Goal: Task Accomplishment & Management: Manage account settings

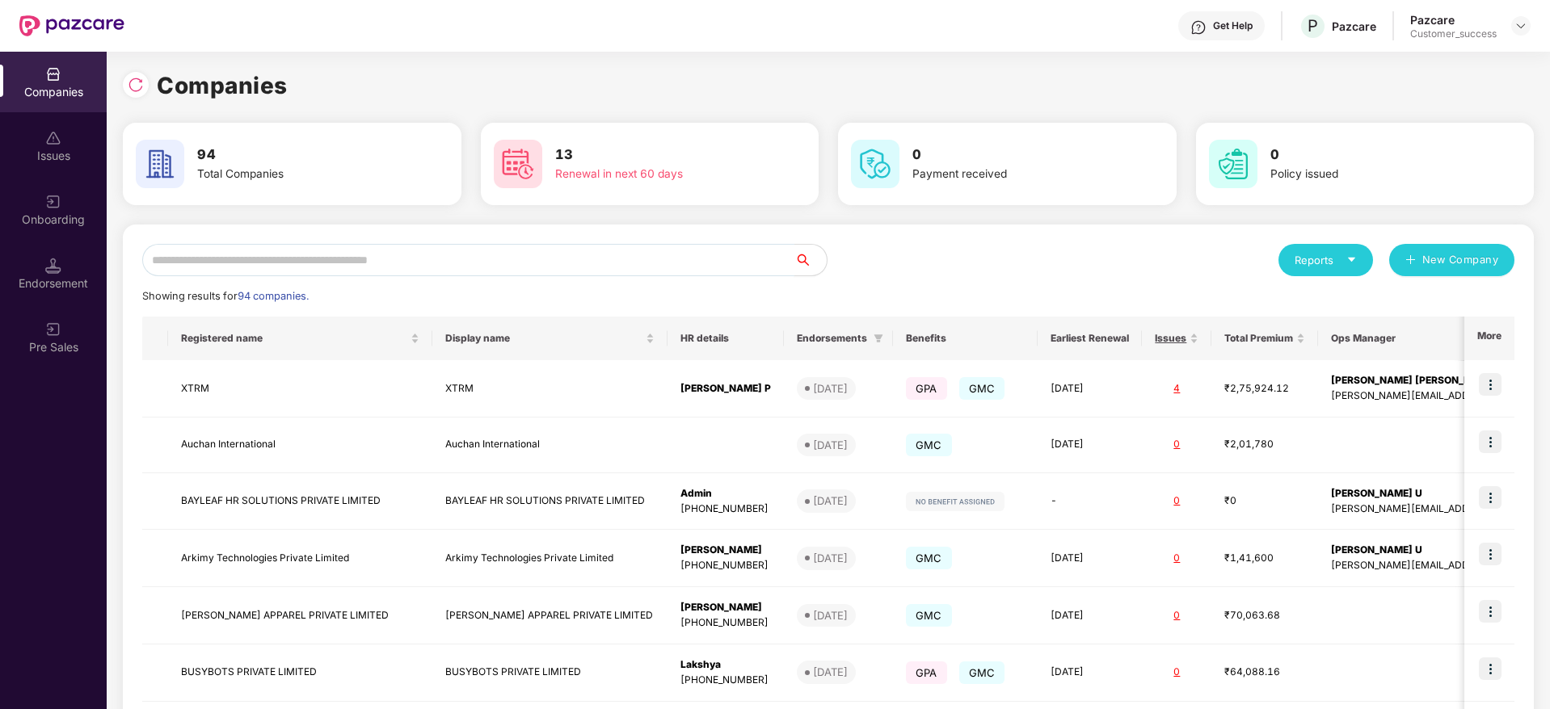
click at [301, 246] on input "text" at bounding box center [468, 260] width 652 height 32
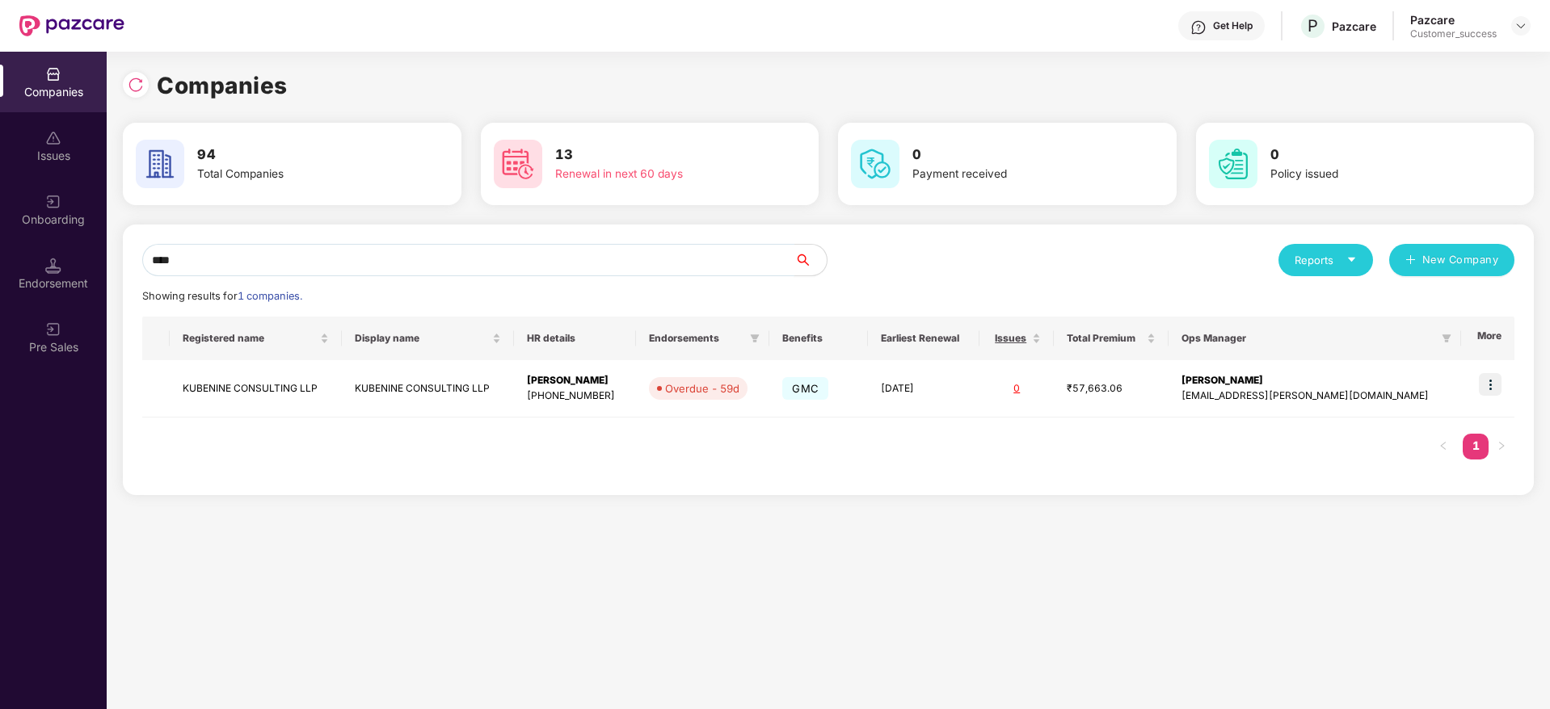
type input "****"
click at [1494, 384] on img at bounding box center [1490, 384] width 23 height 23
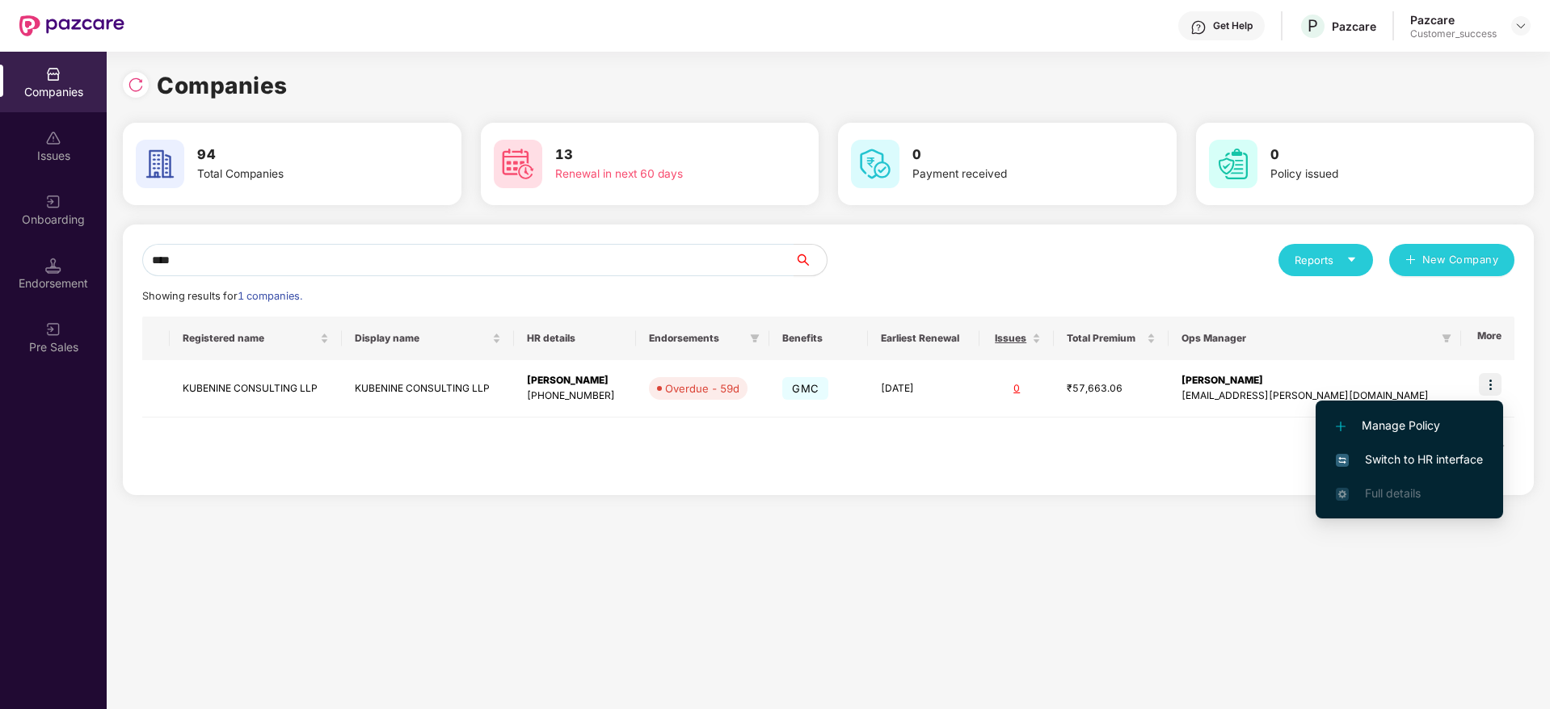
click at [1389, 467] on span "Switch to HR interface" at bounding box center [1409, 460] width 147 height 18
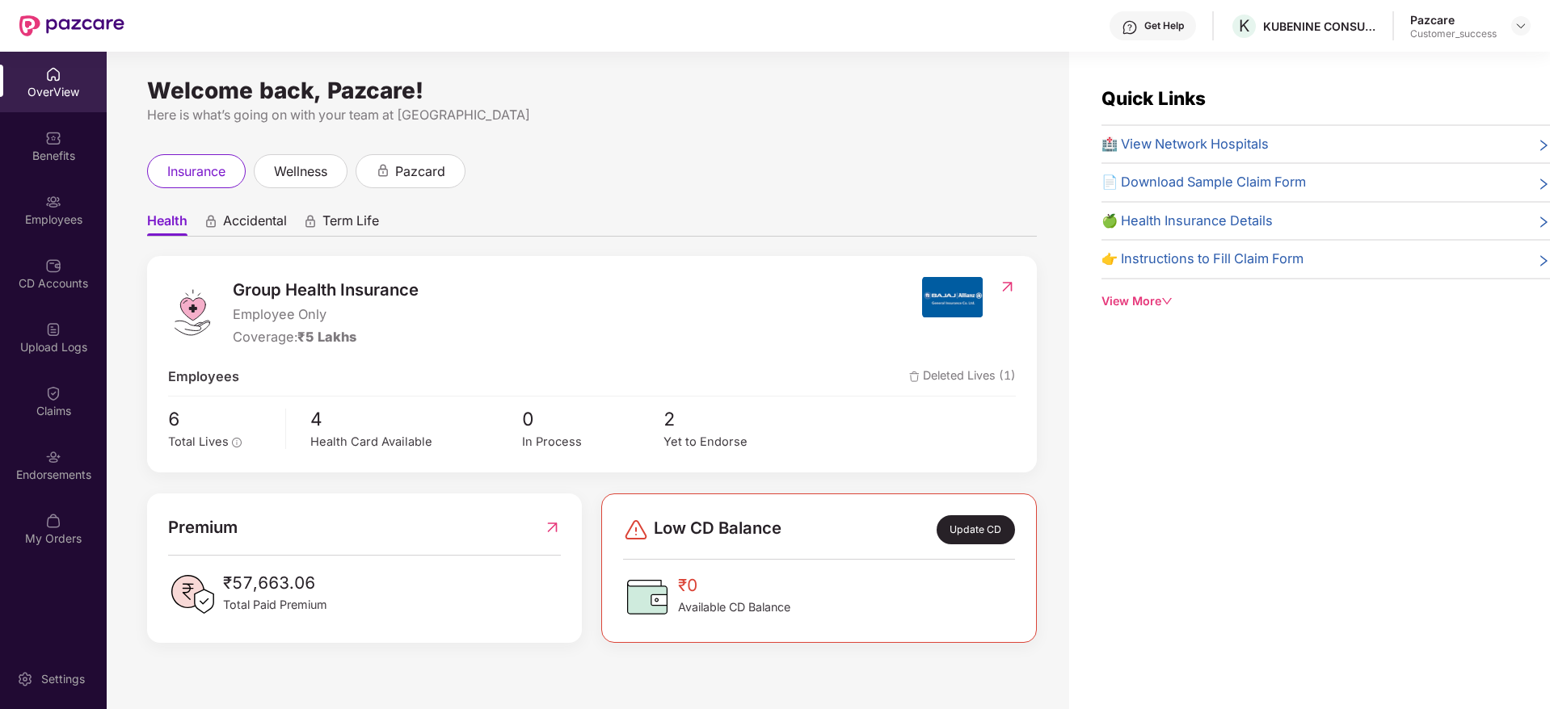
click at [90, 223] on div "Employees" at bounding box center [53, 220] width 107 height 16
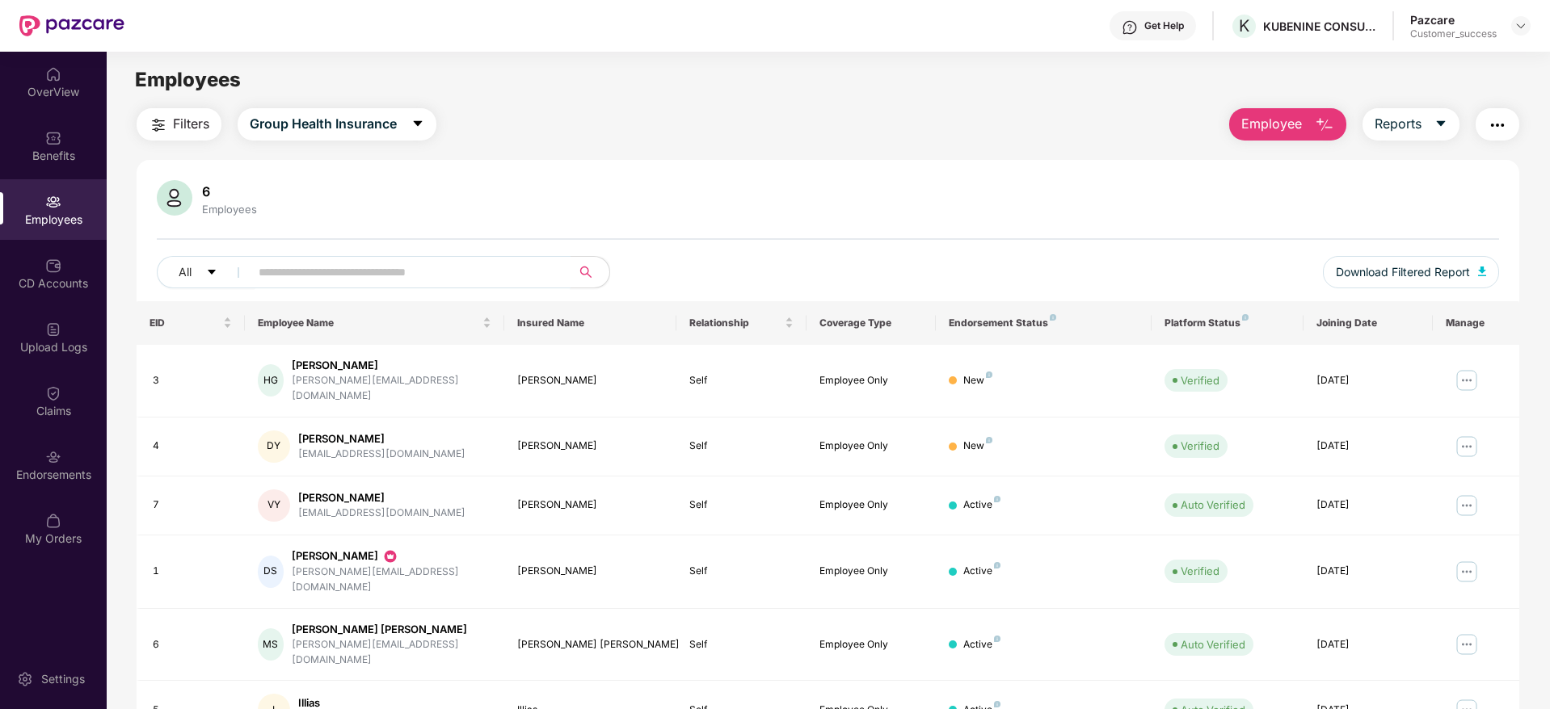
click at [338, 280] on input "text" at bounding box center [404, 272] width 290 height 24
type input "*"
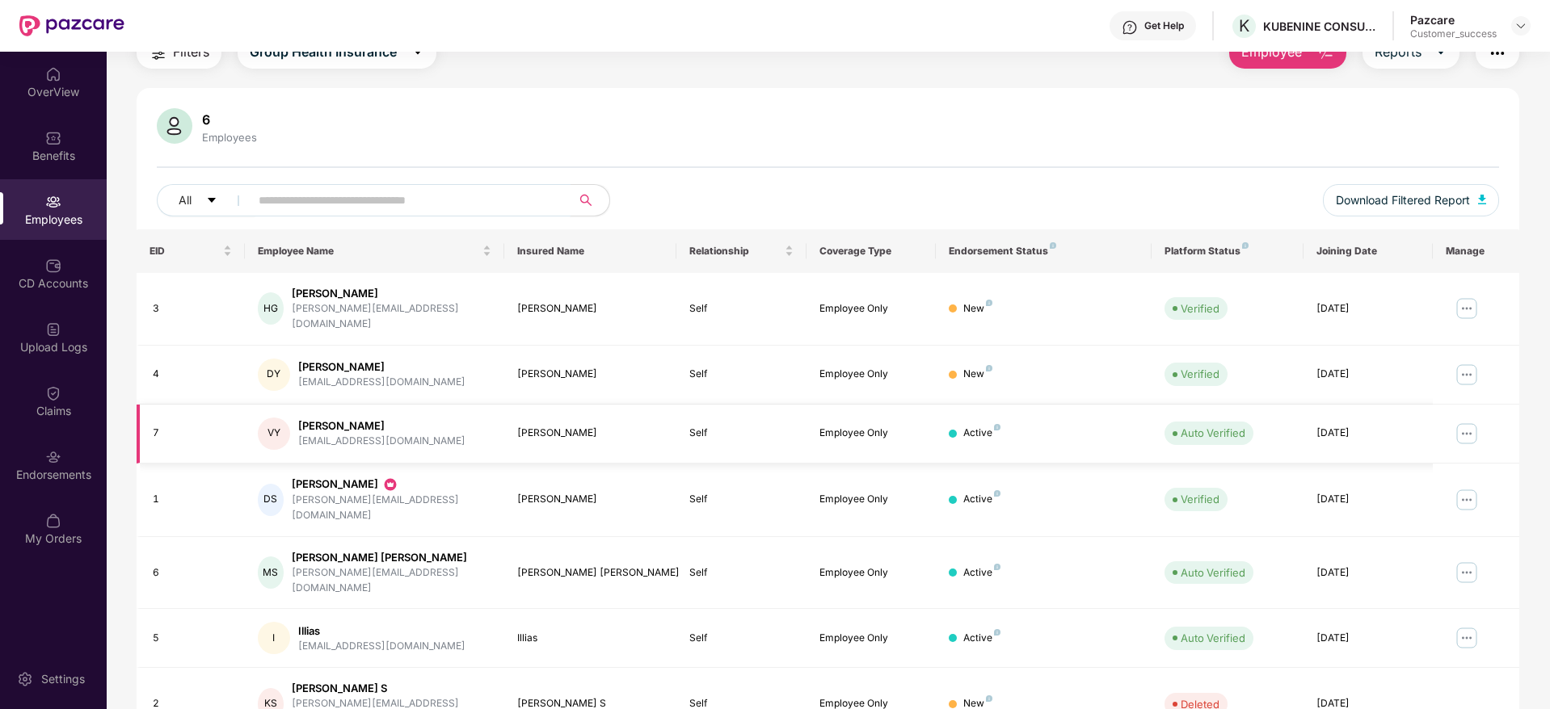
scroll to position [107, 0]
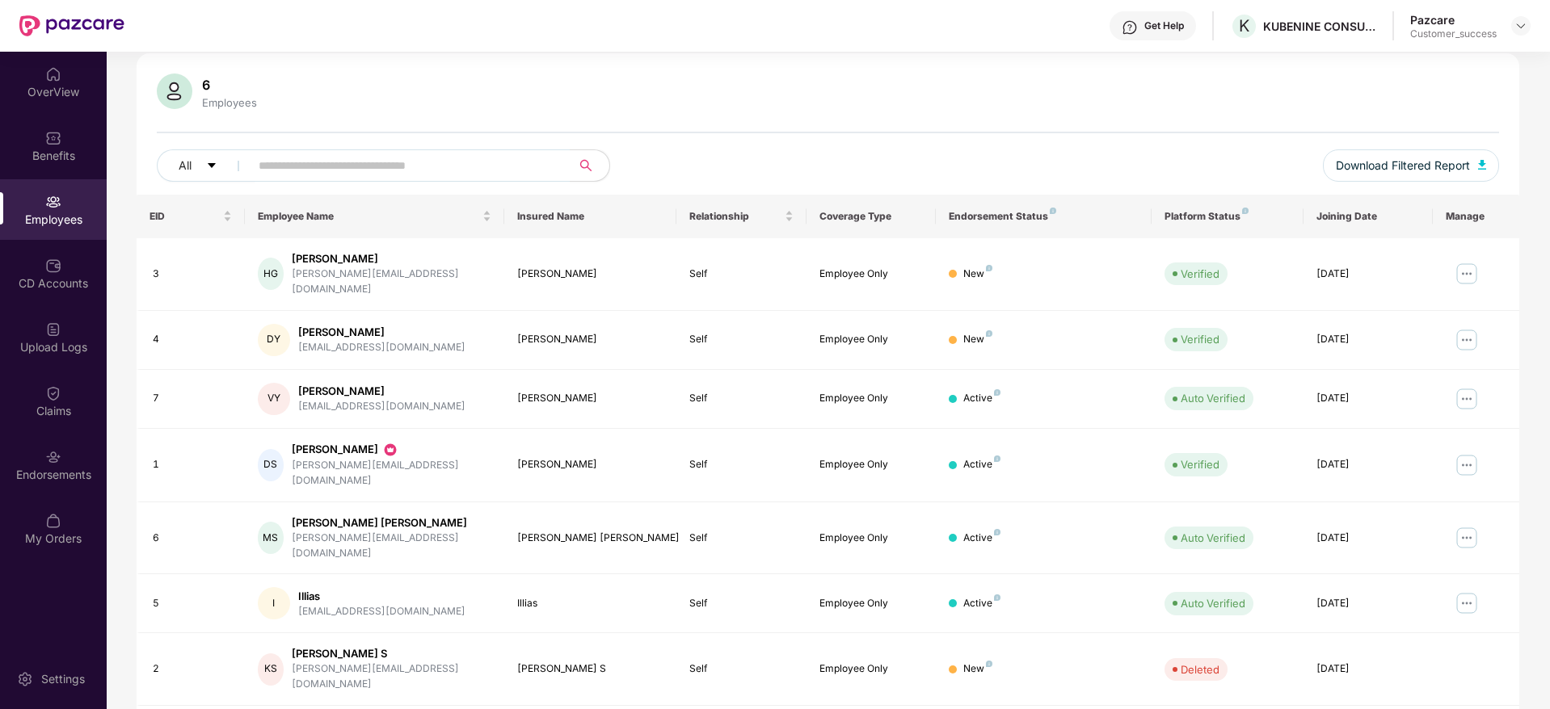
click at [427, 147] on div "6 Employees All Download Filtered Report" at bounding box center [828, 134] width 1383 height 121
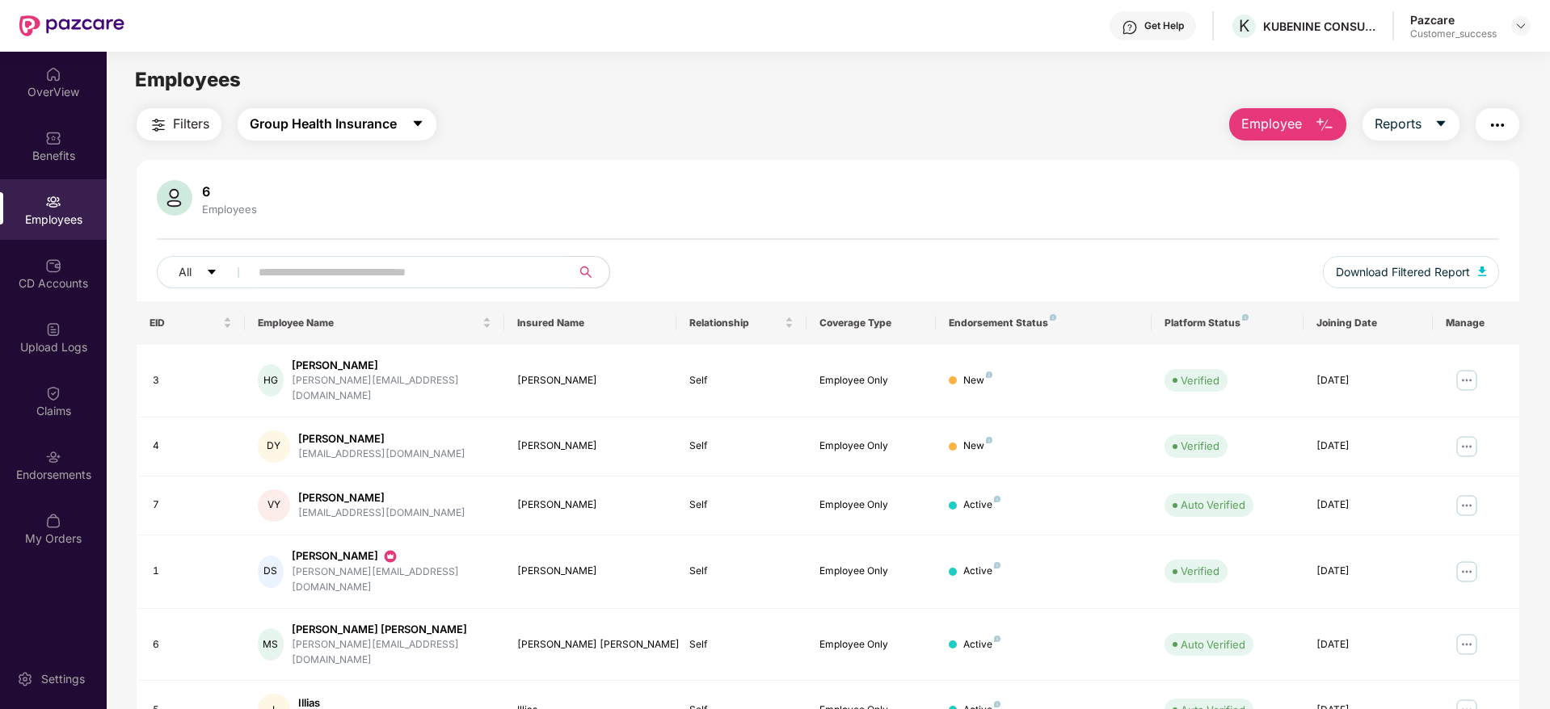
click at [266, 126] on span "Group Health Insurance" at bounding box center [323, 124] width 147 height 20
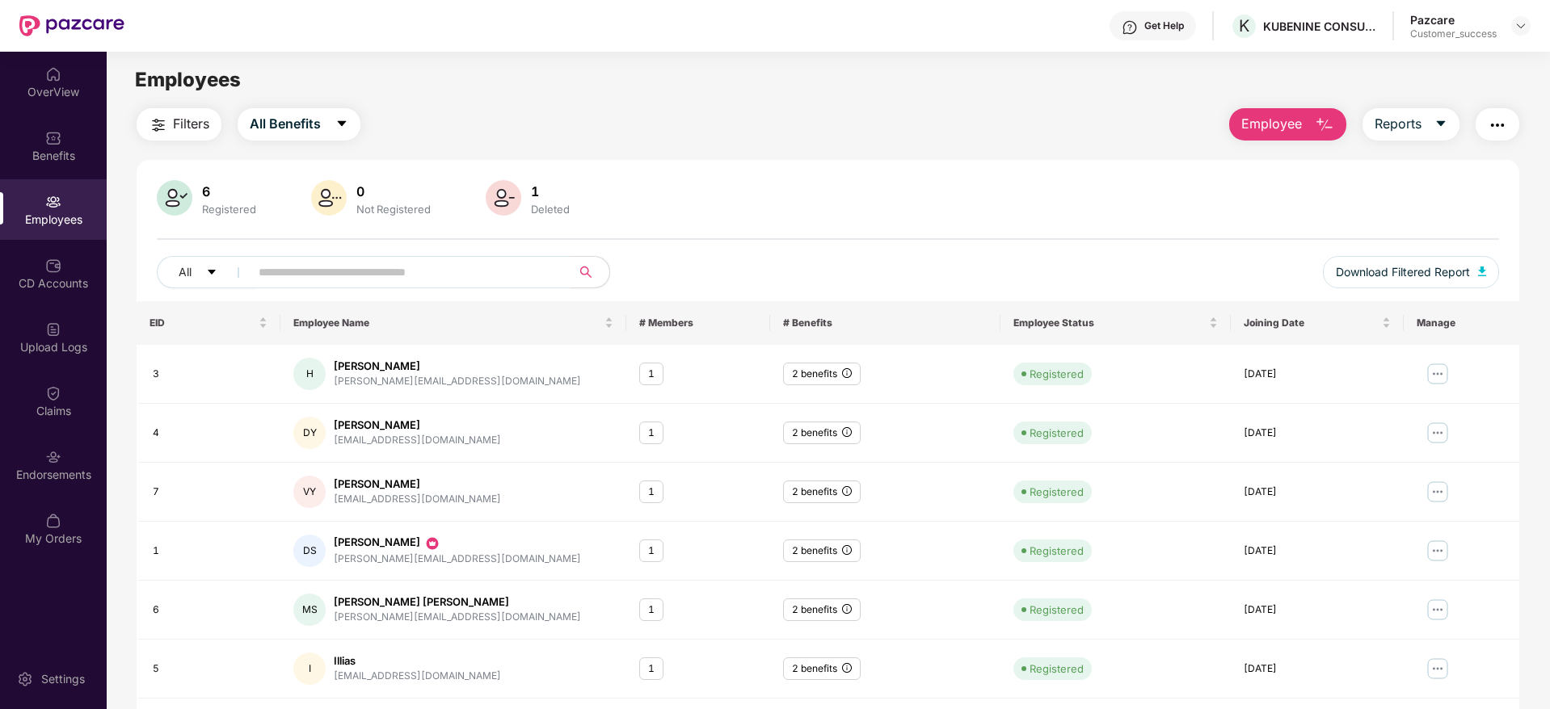
click at [475, 260] on input "text" at bounding box center [404, 272] width 290 height 24
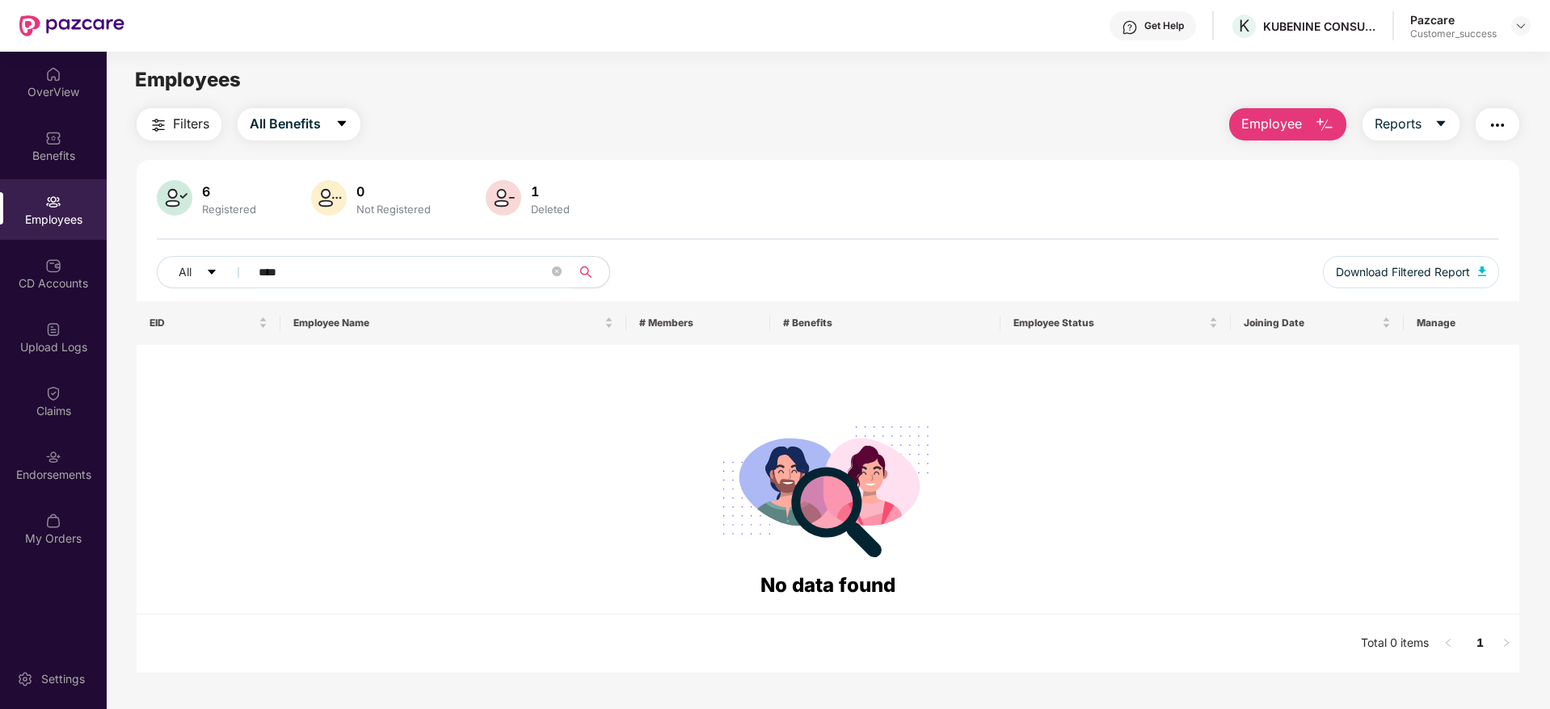
click at [315, 261] on input "****" at bounding box center [404, 272] width 290 height 24
type input "*"
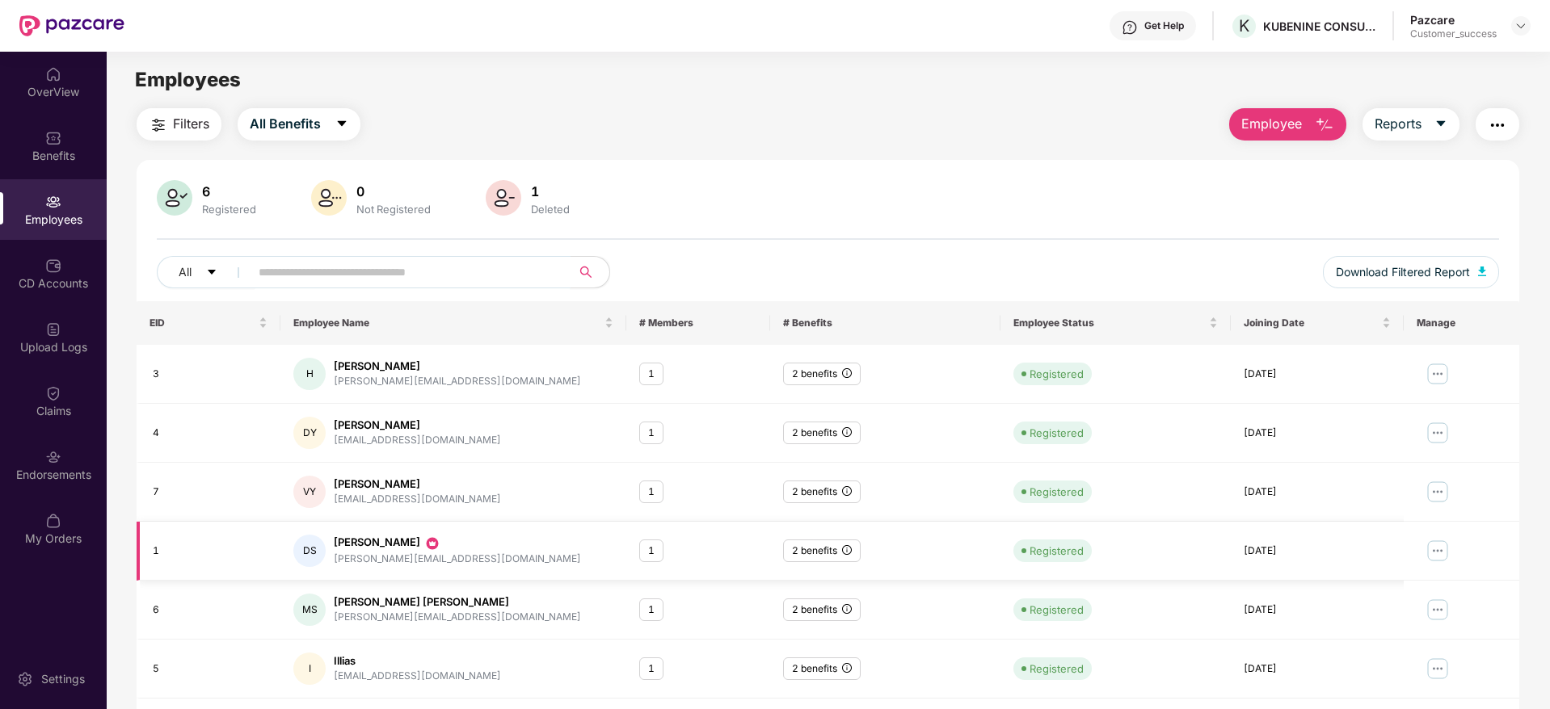
scroll to position [82, 0]
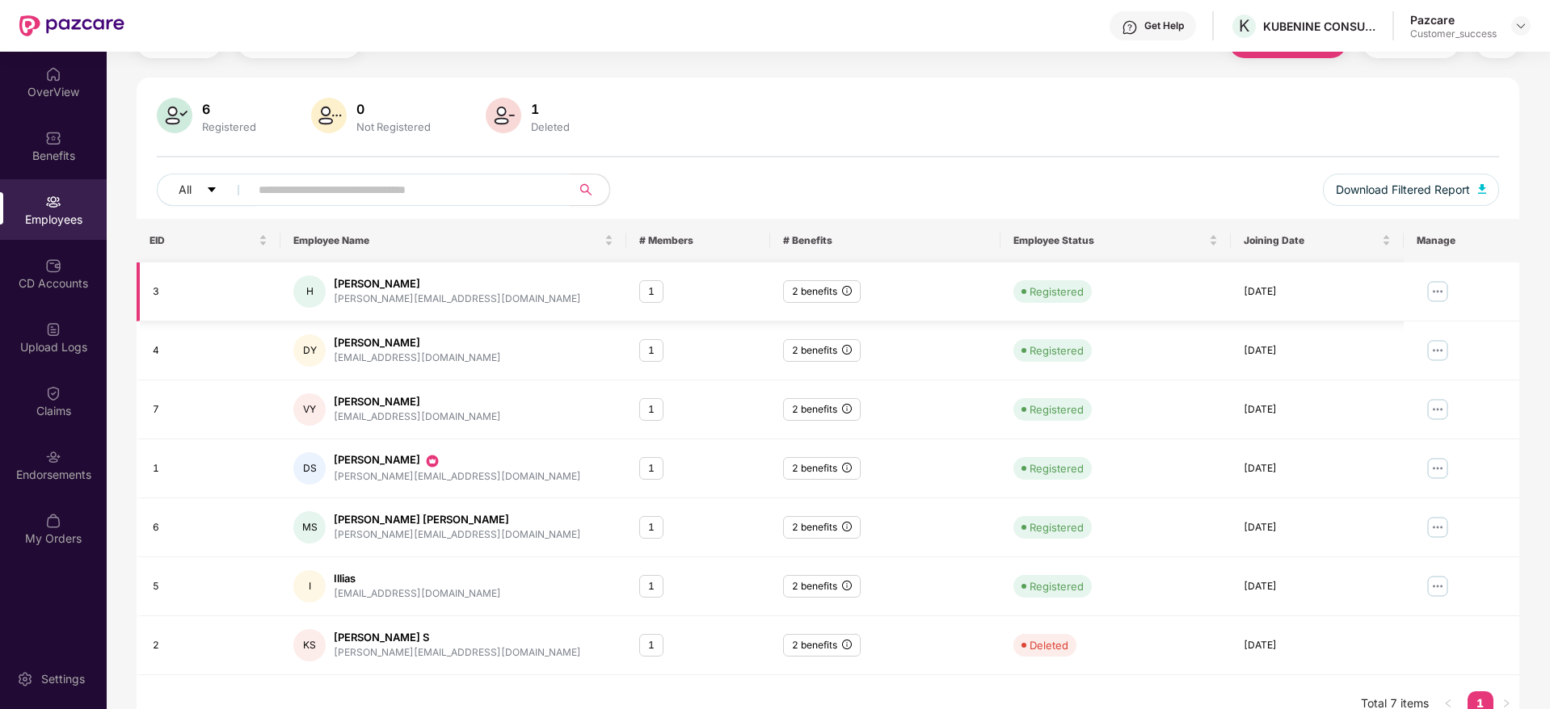
click at [1440, 290] on img at bounding box center [1438, 292] width 26 height 26
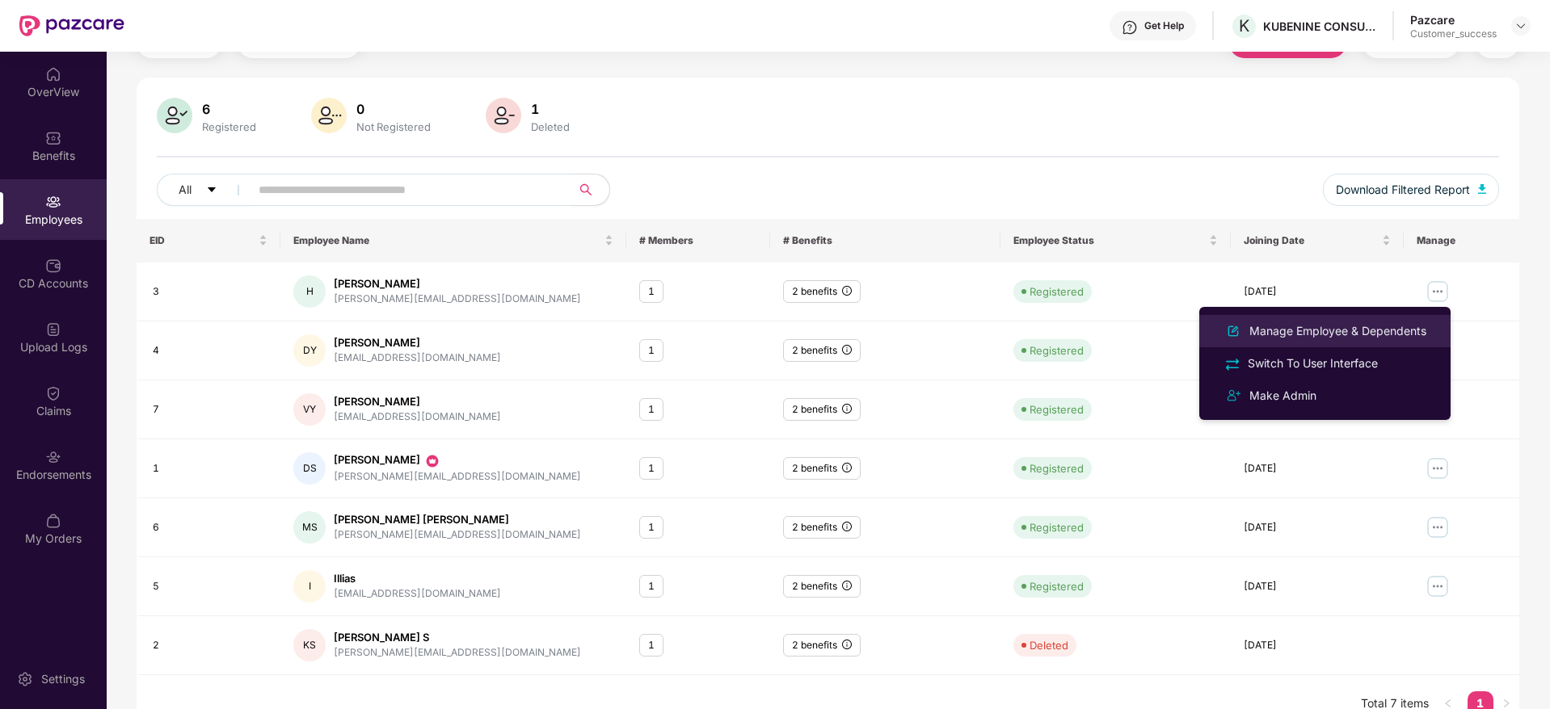
click at [1353, 332] on div "Manage Employee & Dependents" at bounding box center [1337, 331] width 183 height 18
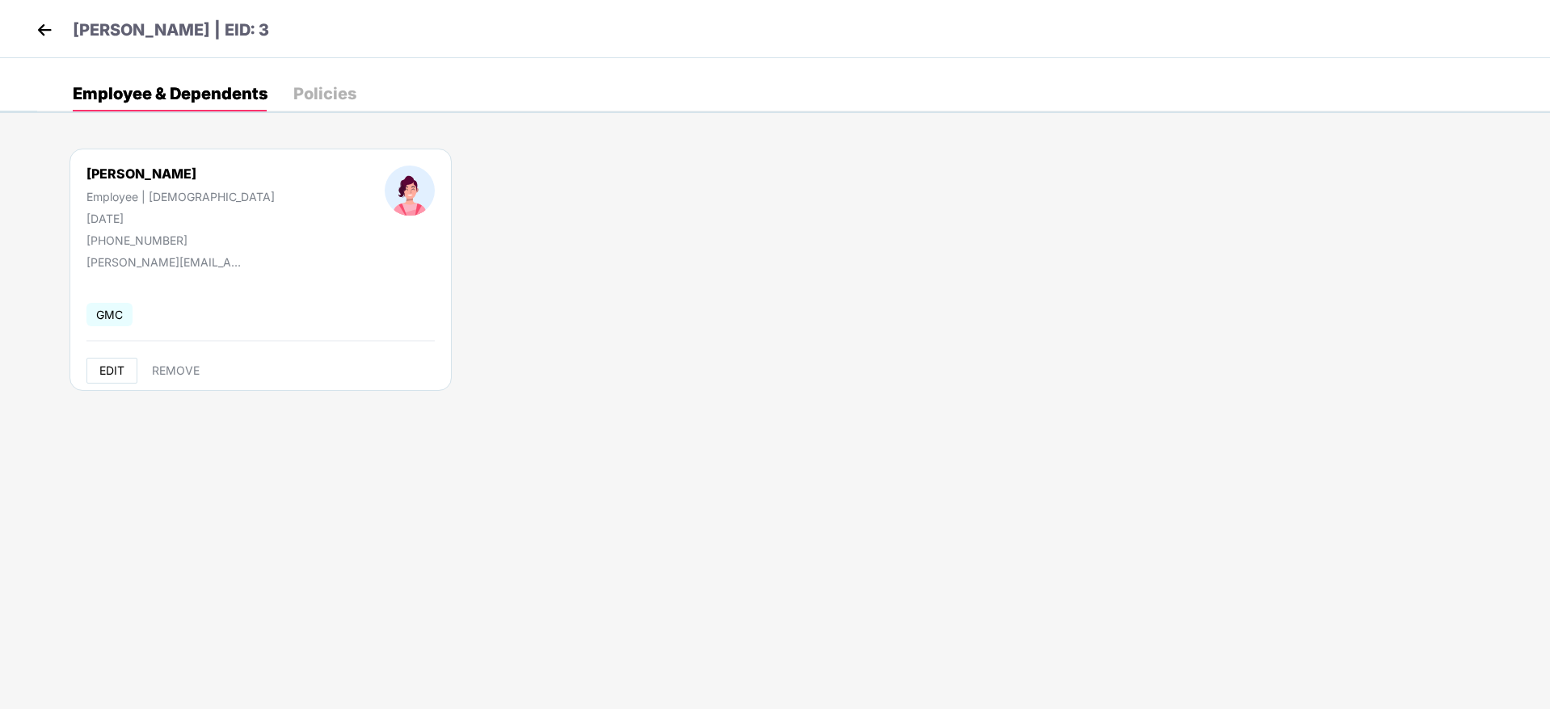
click at [113, 372] on span "EDIT" at bounding box center [111, 370] width 25 height 13
select select "******"
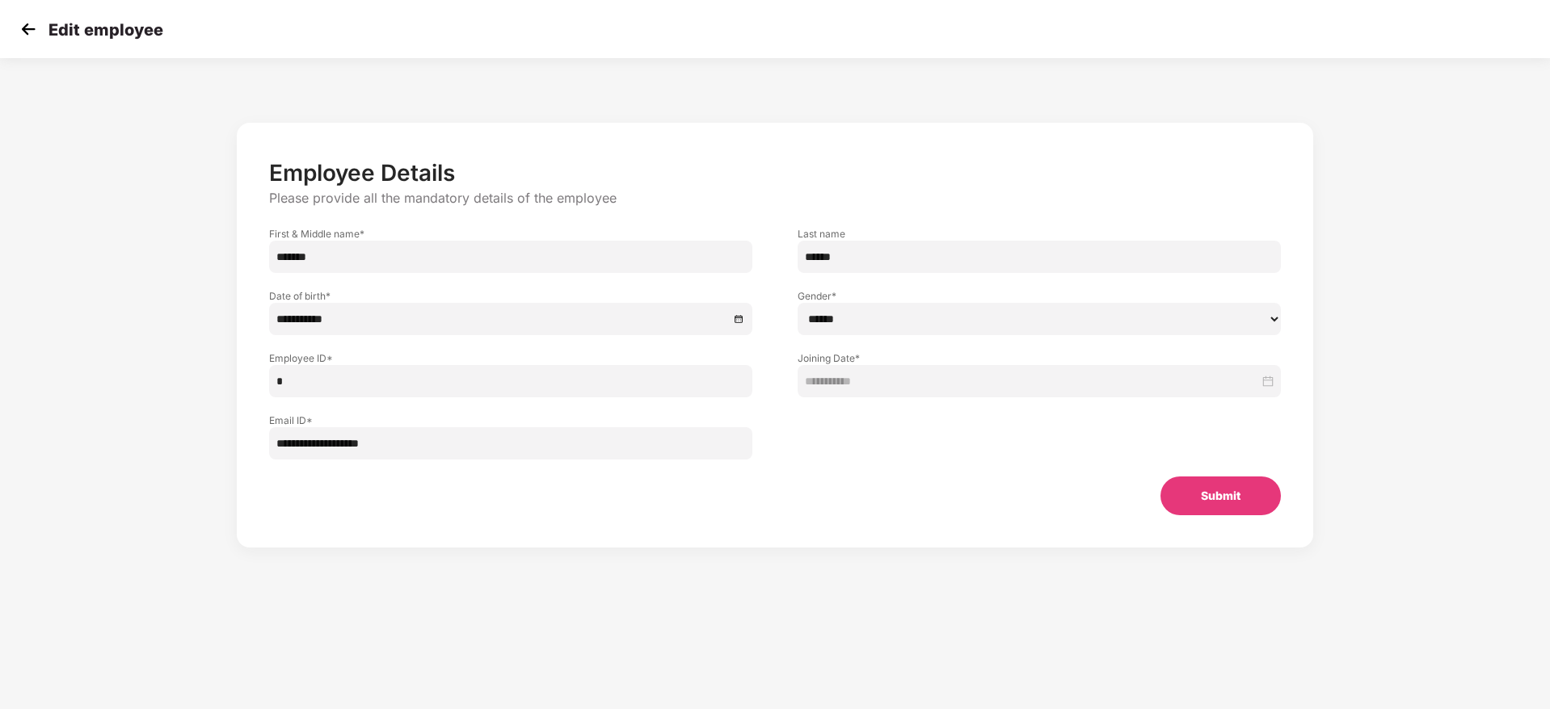
click at [352, 386] on input "*" at bounding box center [510, 381] width 483 height 32
type input "****"
click at [1202, 487] on button "Submit" at bounding box center [1220, 496] width 120 height 39
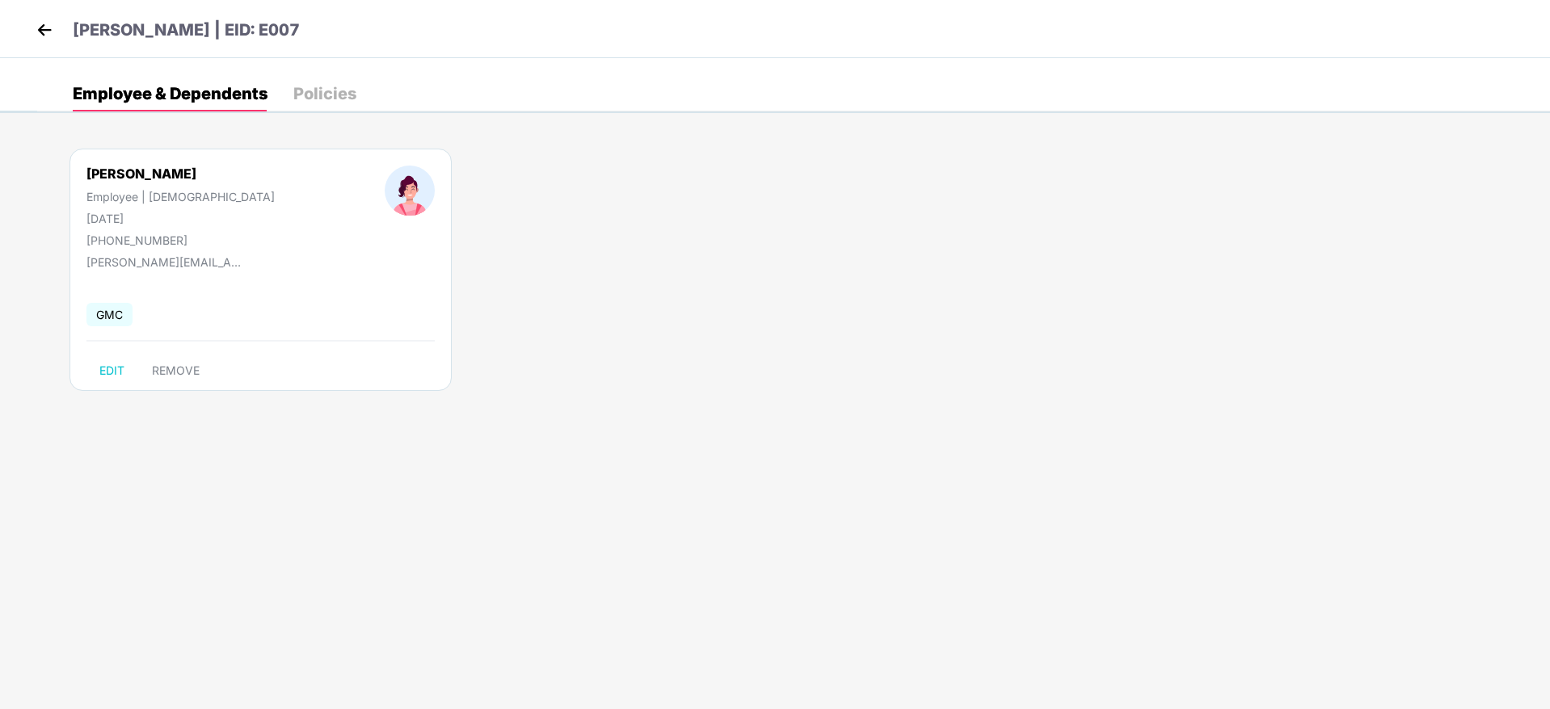
click at [1202, 487] on body "[PERSON_NAME] | EID: E007 Employee & Dependents Policies [PERSON_NAME] Employee…" at bounding box center [775, 354] width 1550 height 709
click at [40, 32] on img at bounding box center [44, 30] width 24 height 24
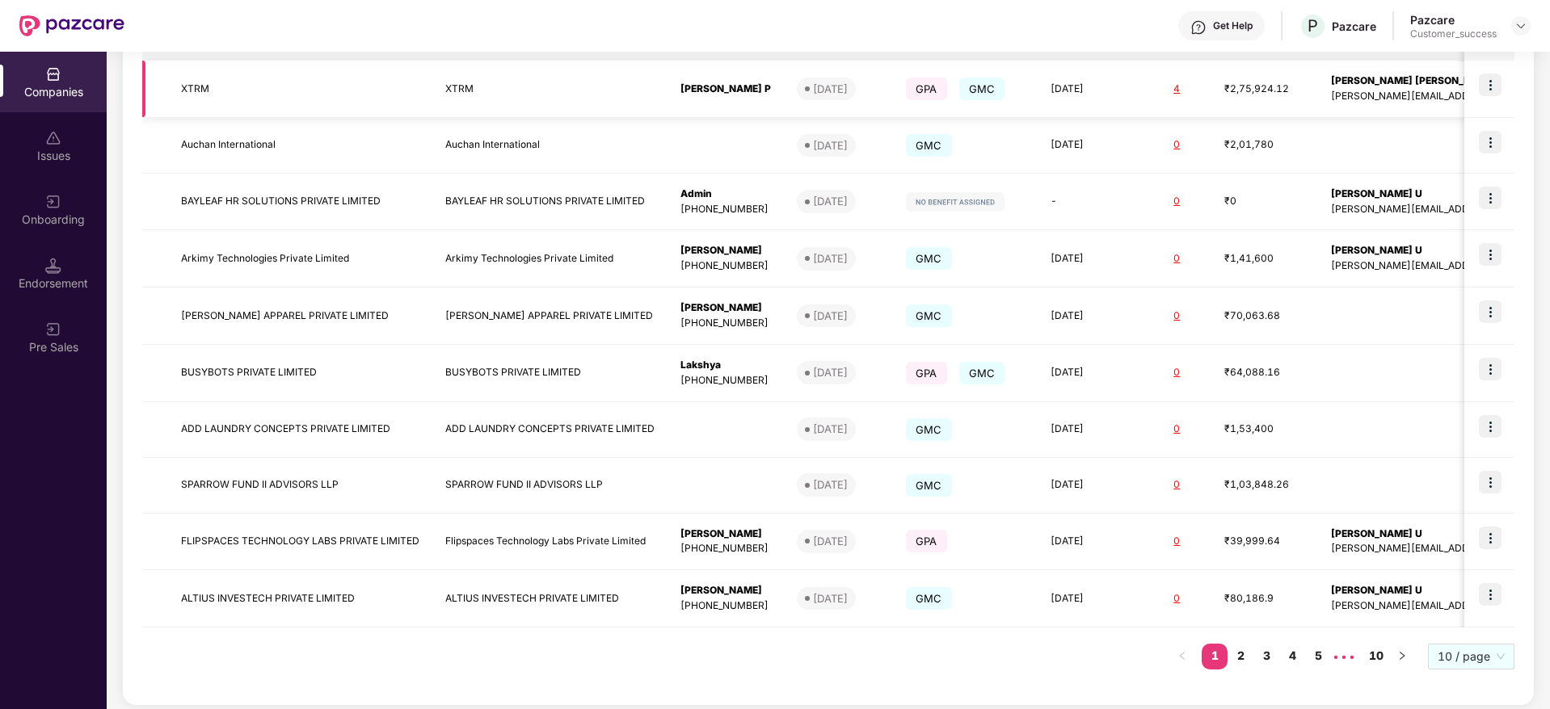
scroll to position [309, 0]
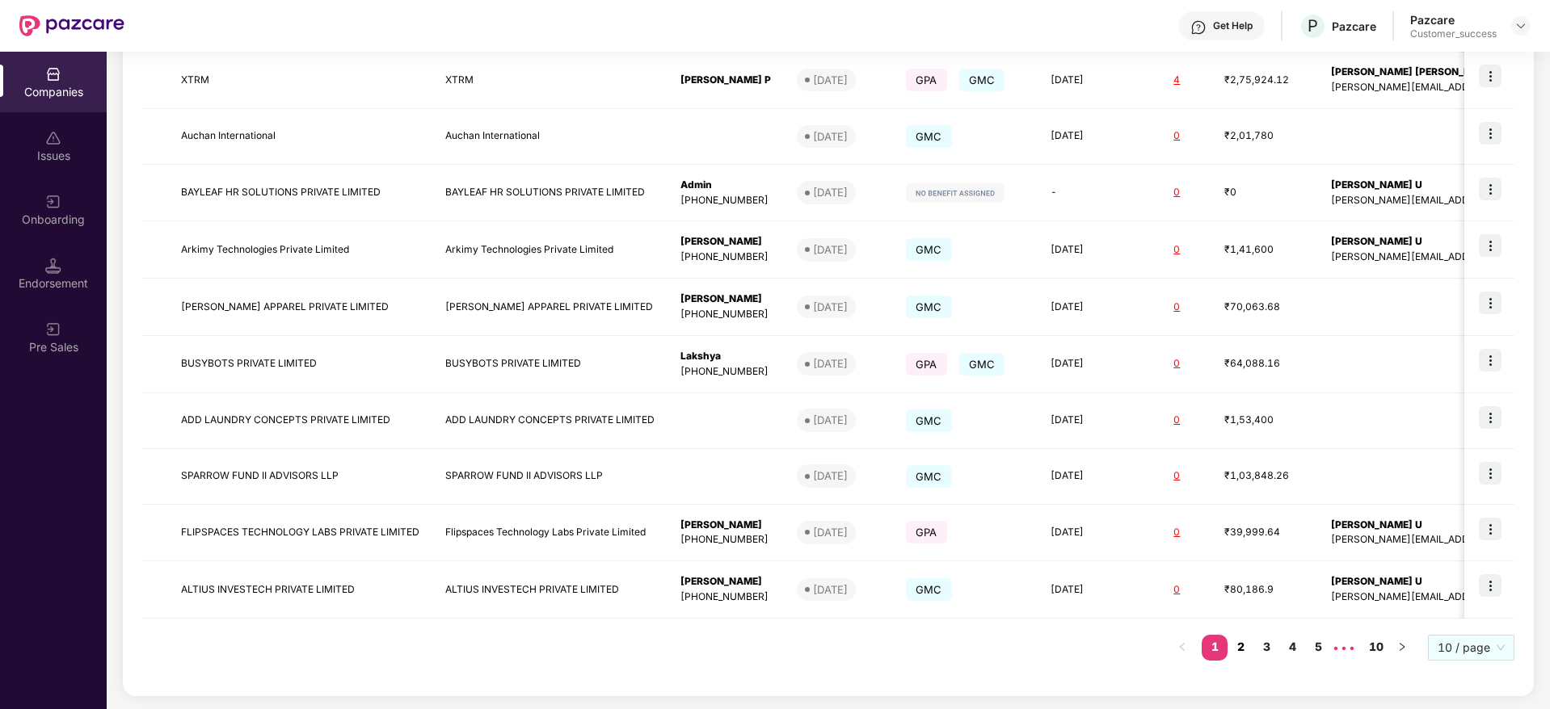
click at [1242, 646] on link "2" at bounding box center [1240, 647] width 26 height 24
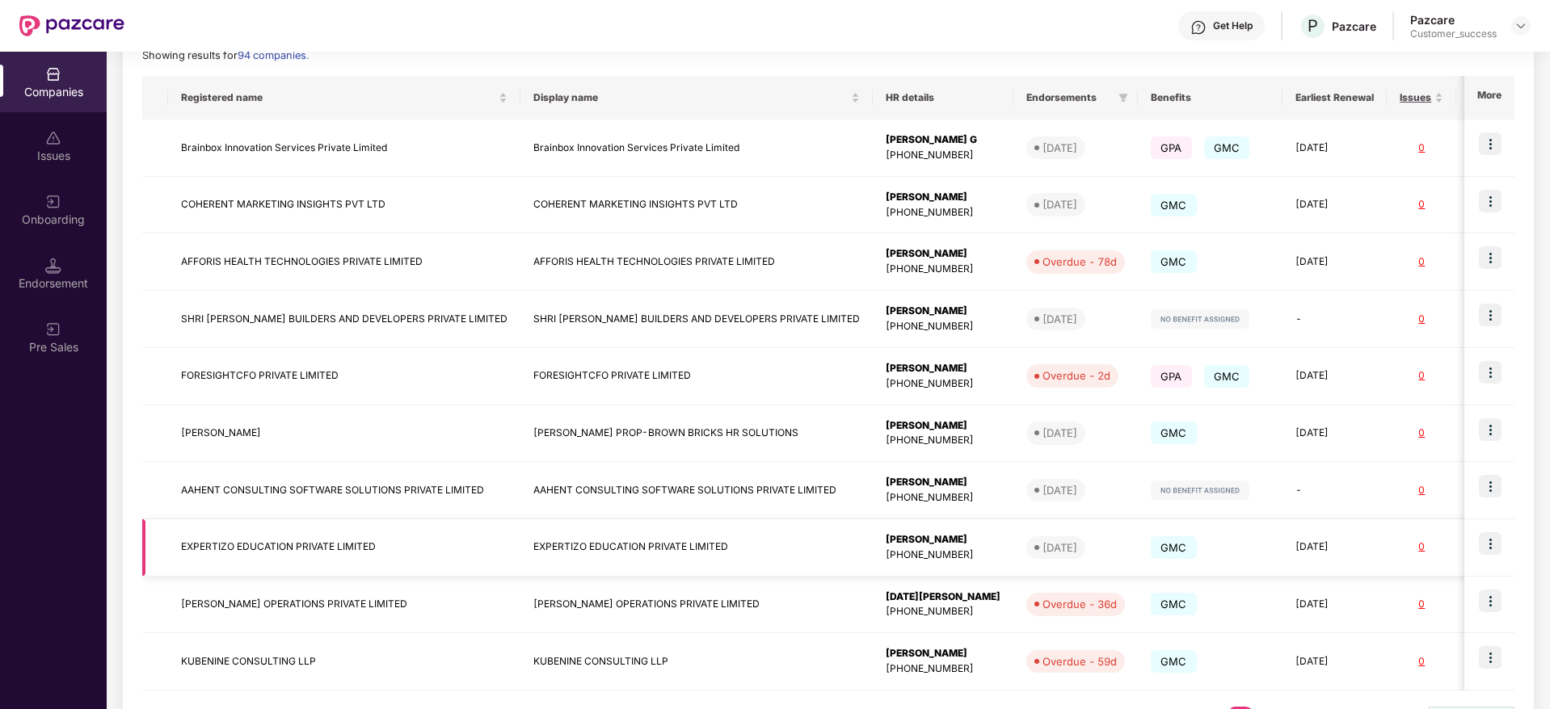
scroll to position [313, 0]
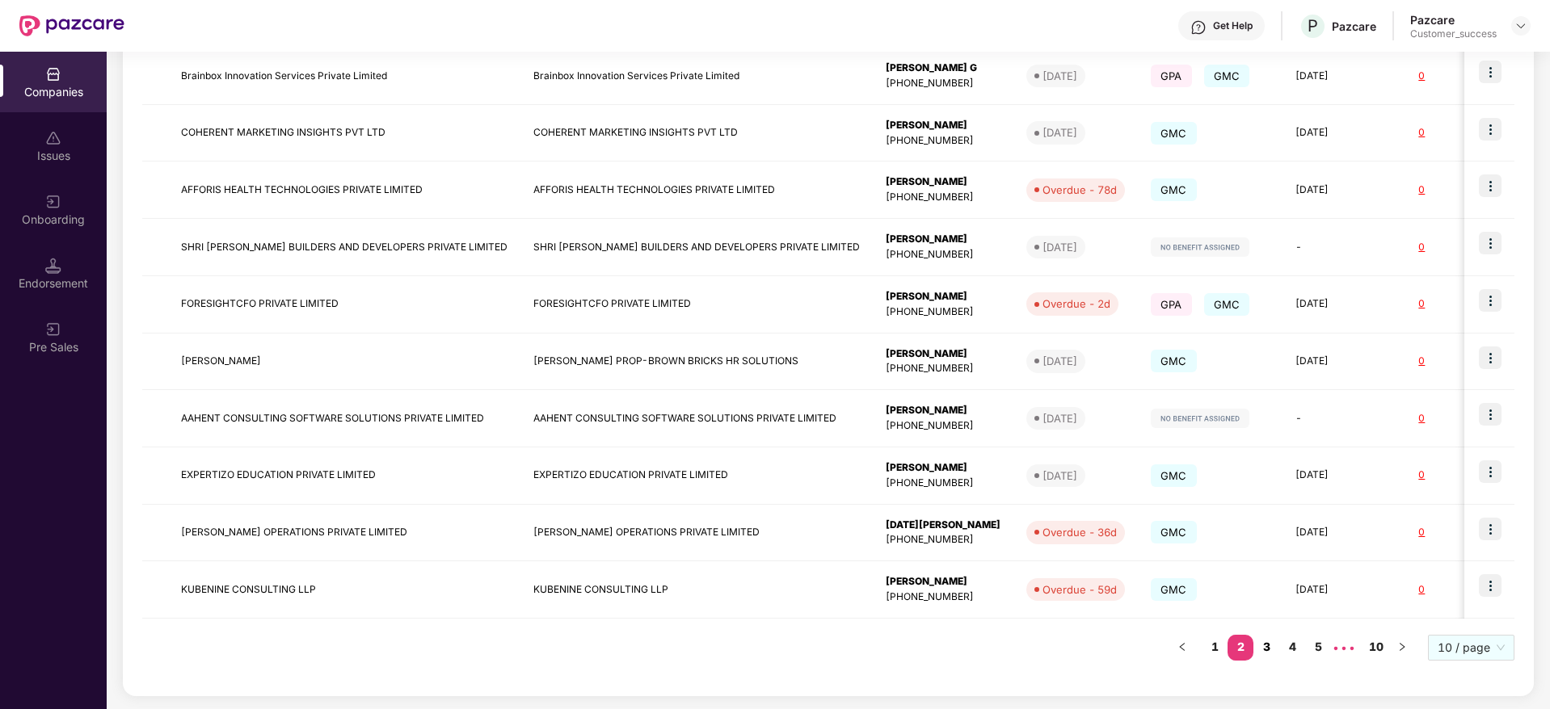
click at [1273, 642] on link "3" at bounding box center [1266, 647] width 26 height 24
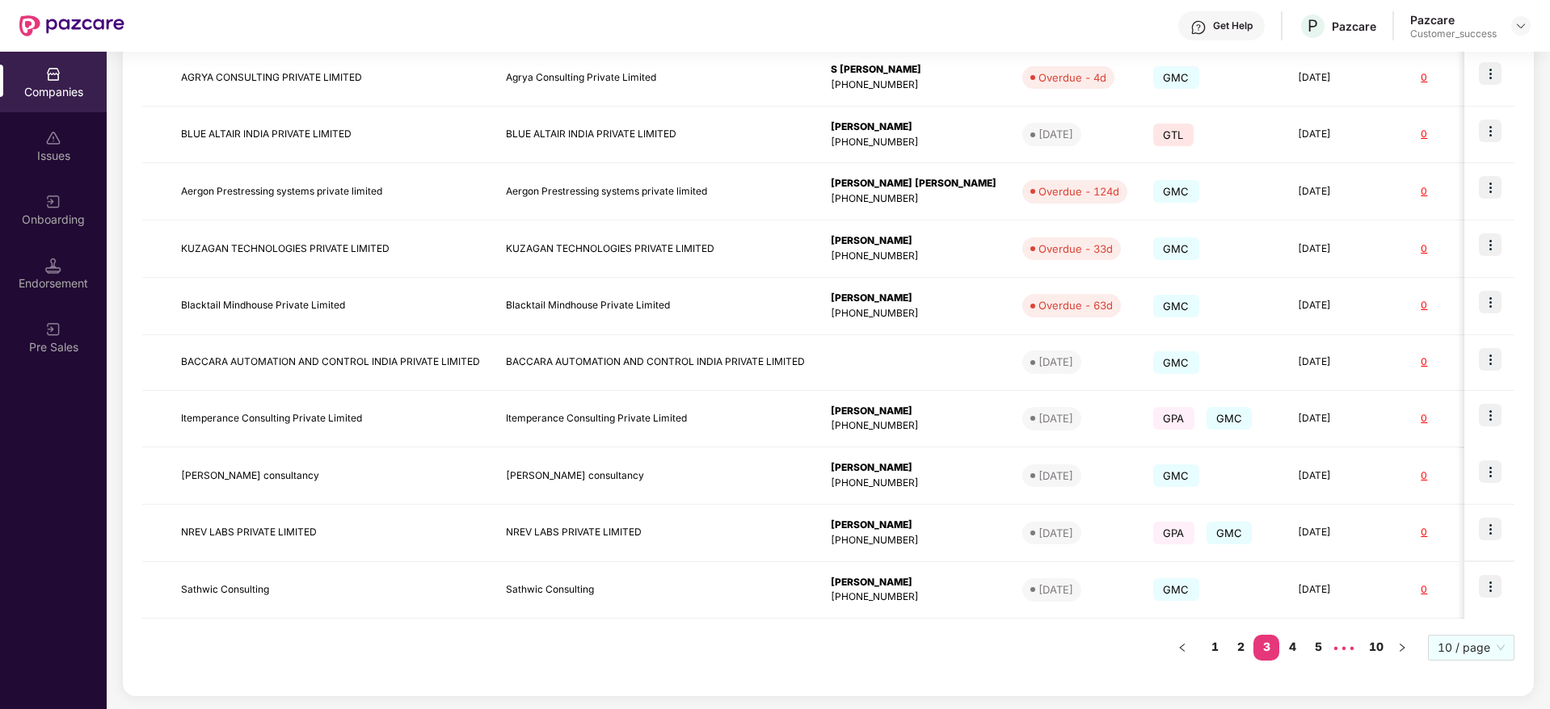
scroll to position [311, 0]
click at [1287, 647] on link "4" at bounding box center [1292, 647] width 26 height 24
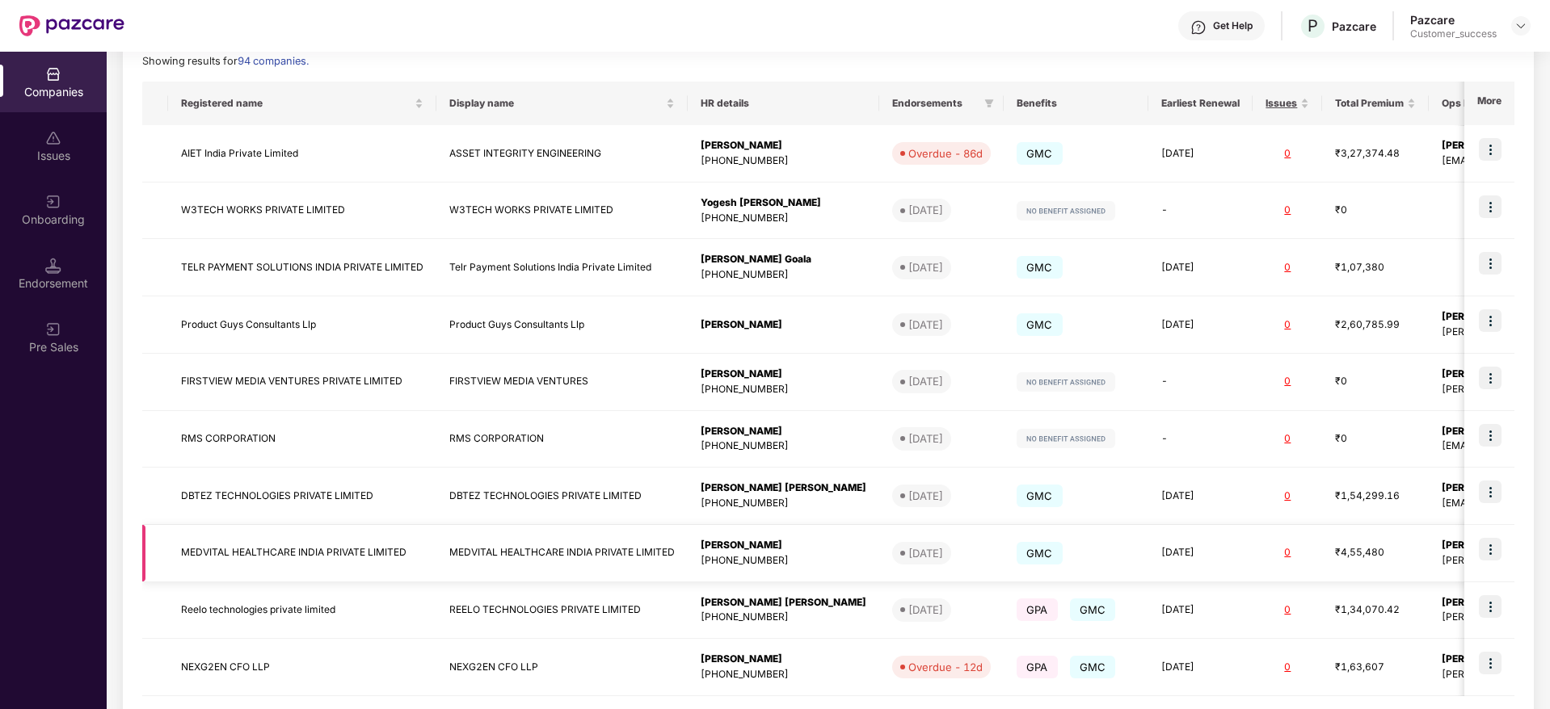
scroll to position [313, 0]
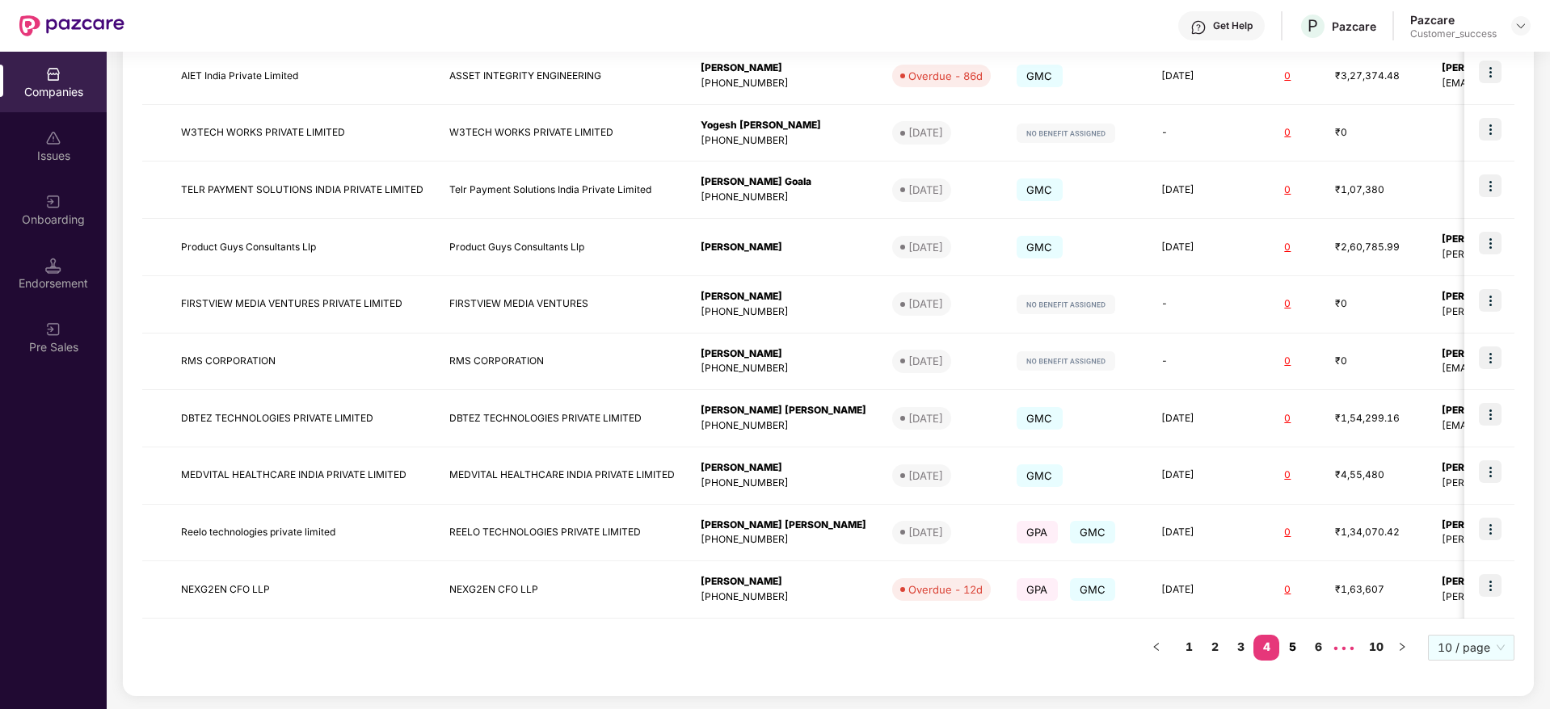
click at [1294, 647] on link "5" at bounding box center [1292, 647] width 26 height 24
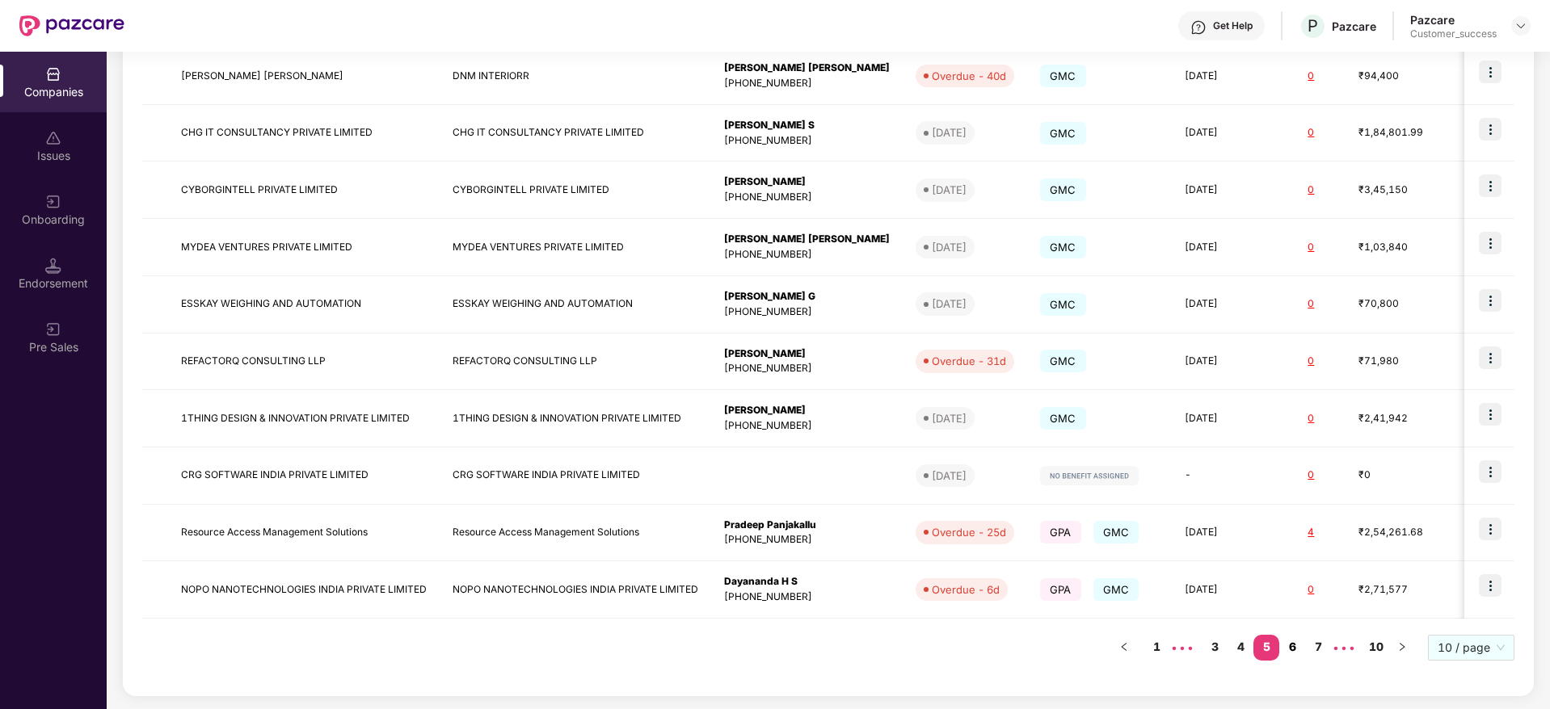
click at [1299, 650] on link "6" at bounding box center [1292, 647] width 26 height 24
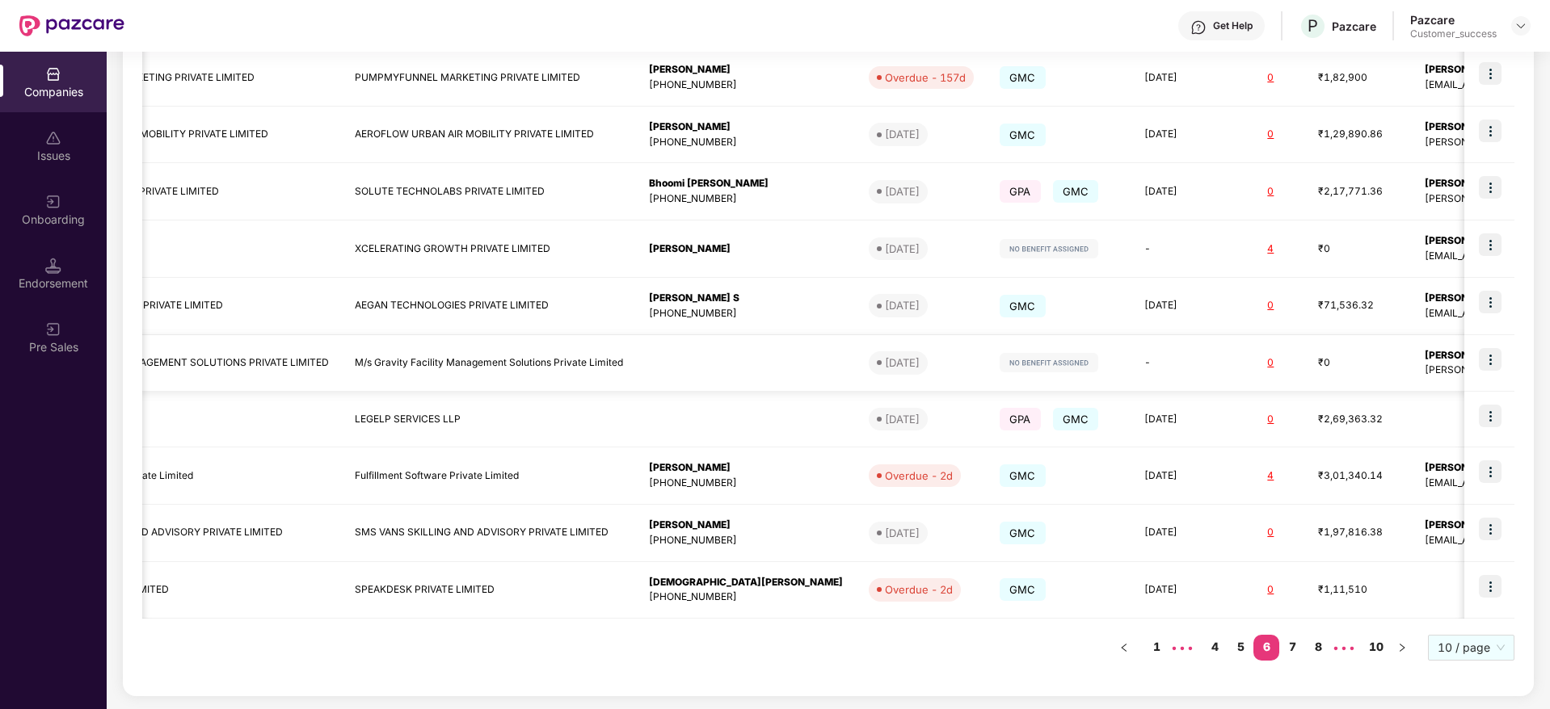
scroll to position [0, 0]
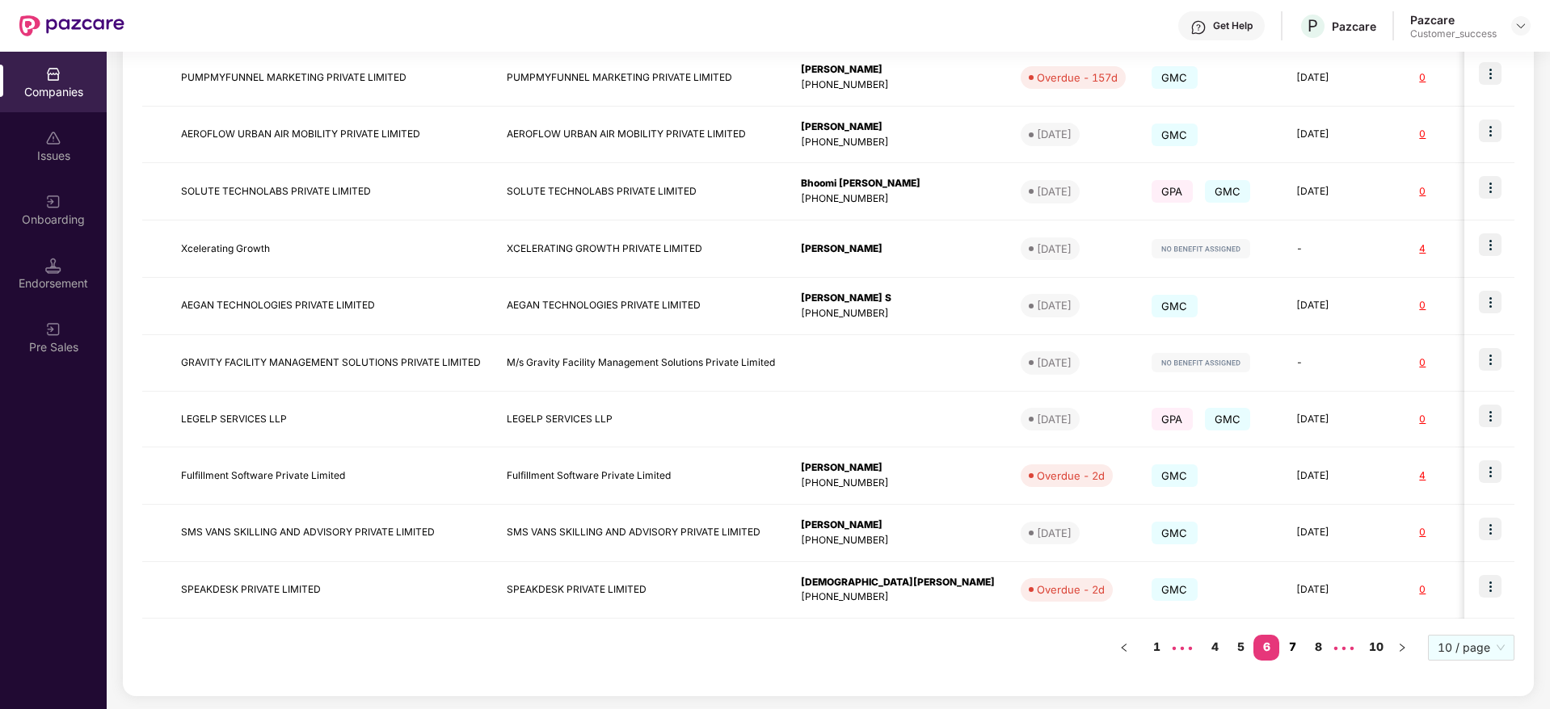
click at [1289, 644] on link "7" at bounding box center [1292, 647] width 26 height 24
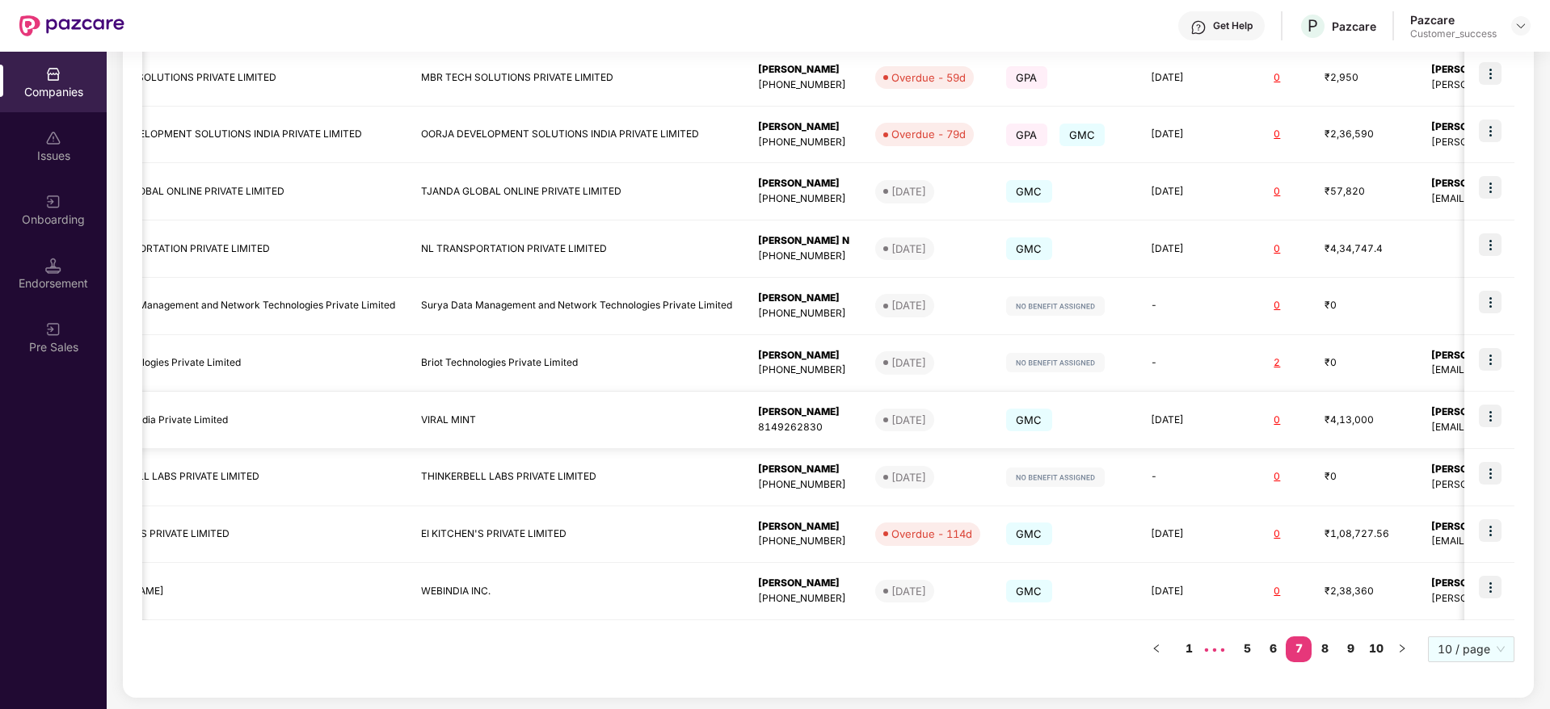
scroll to position [0, 84]
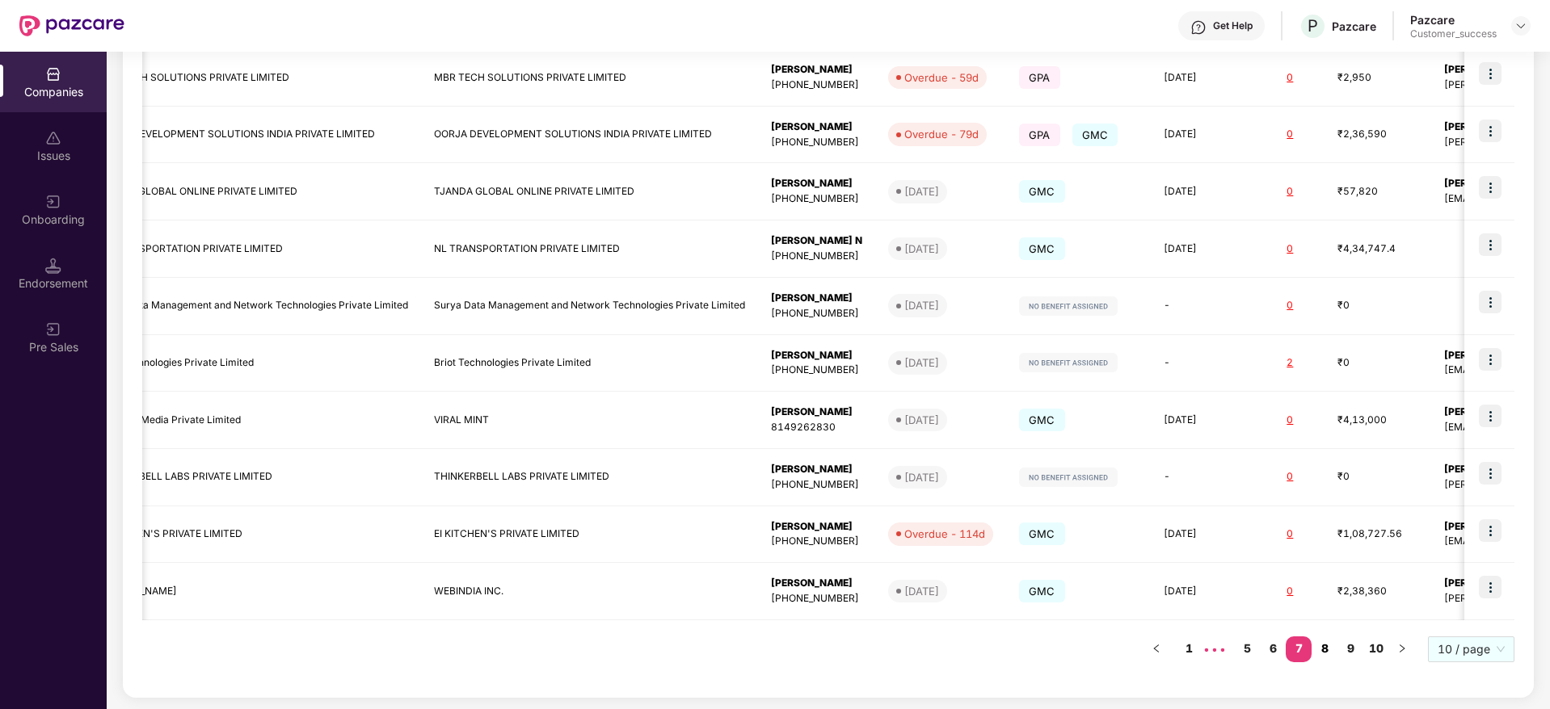
click at [1329, 657] on link "8" at bounding box center [1324, 649] width 26 height 24
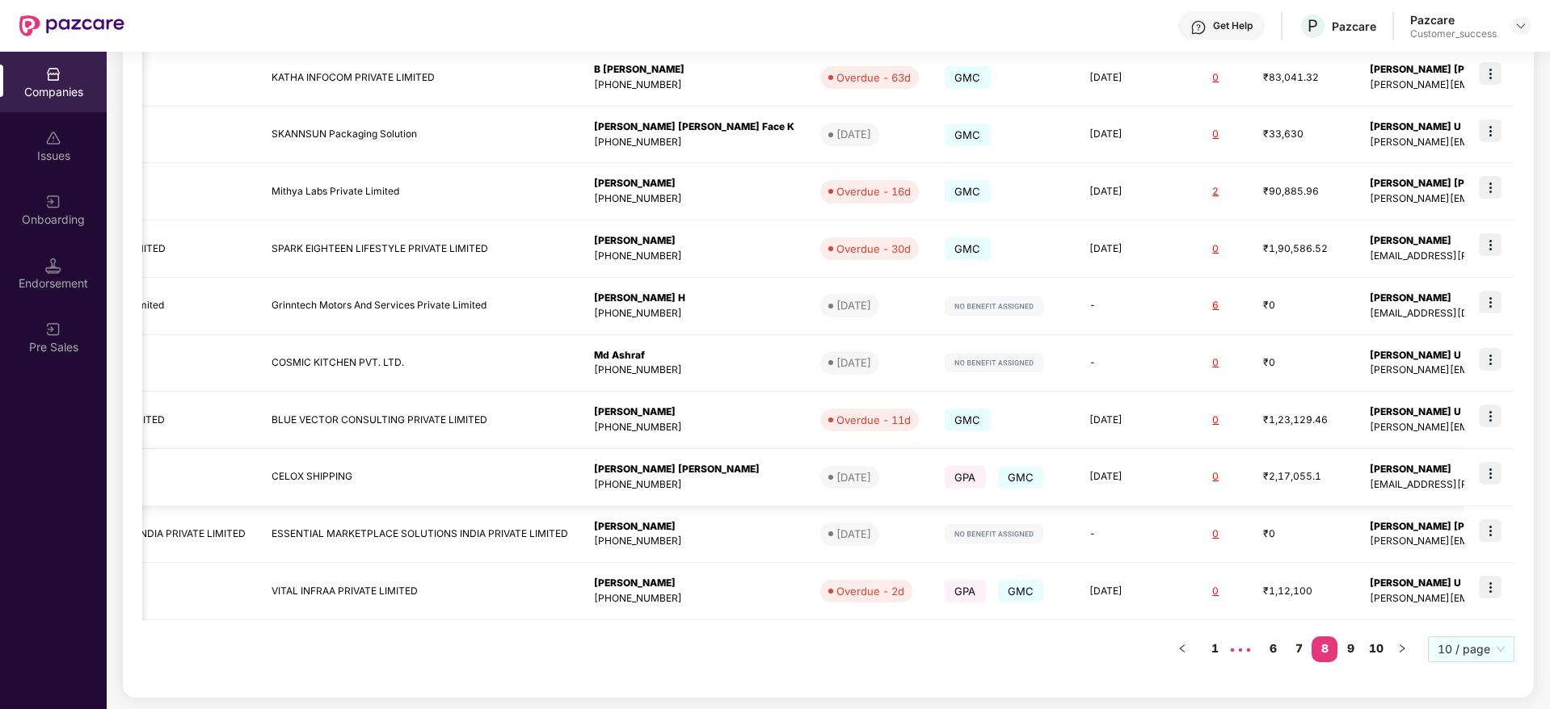
scroll to position [0, 250]
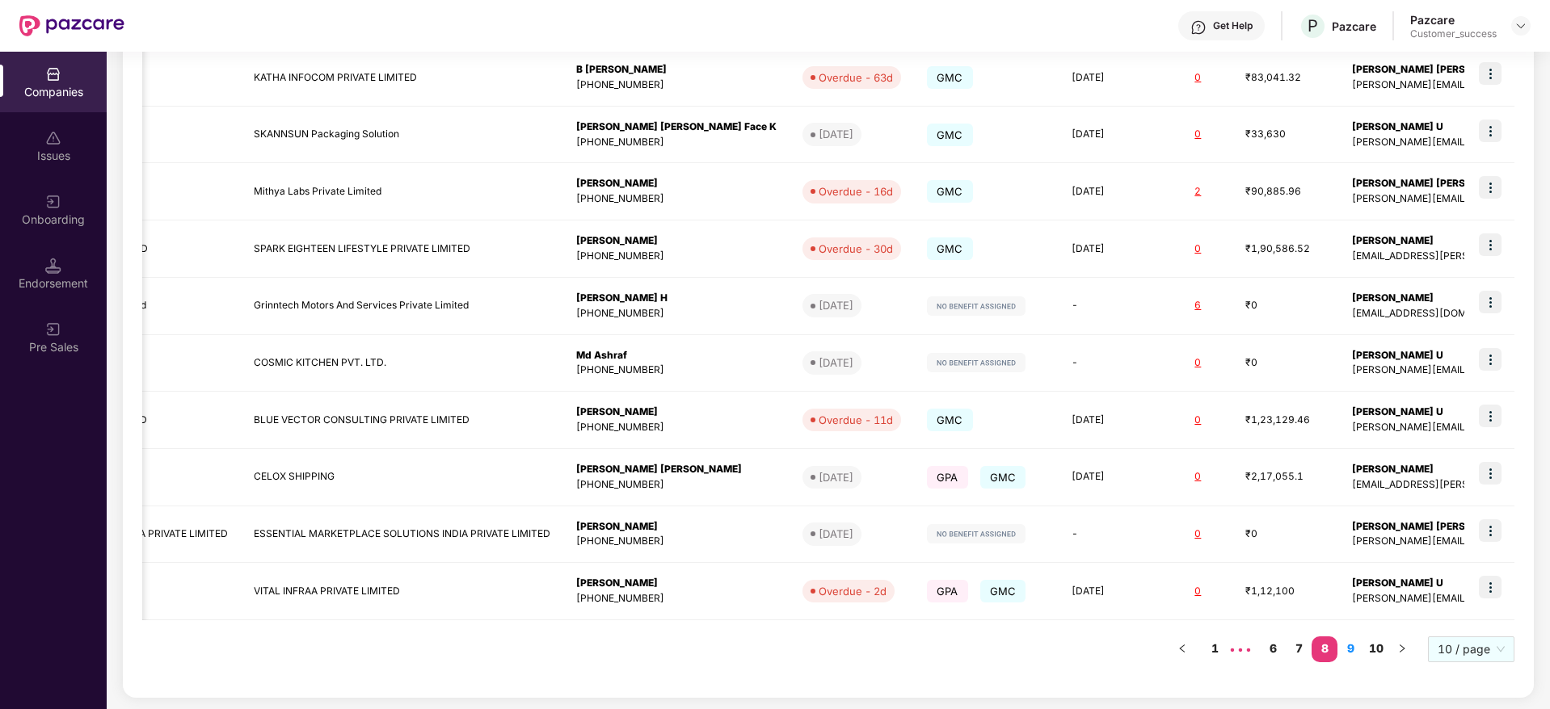
click at [1356, 662] on li "9" at bounding box center [1350, 650] width 26 height 26
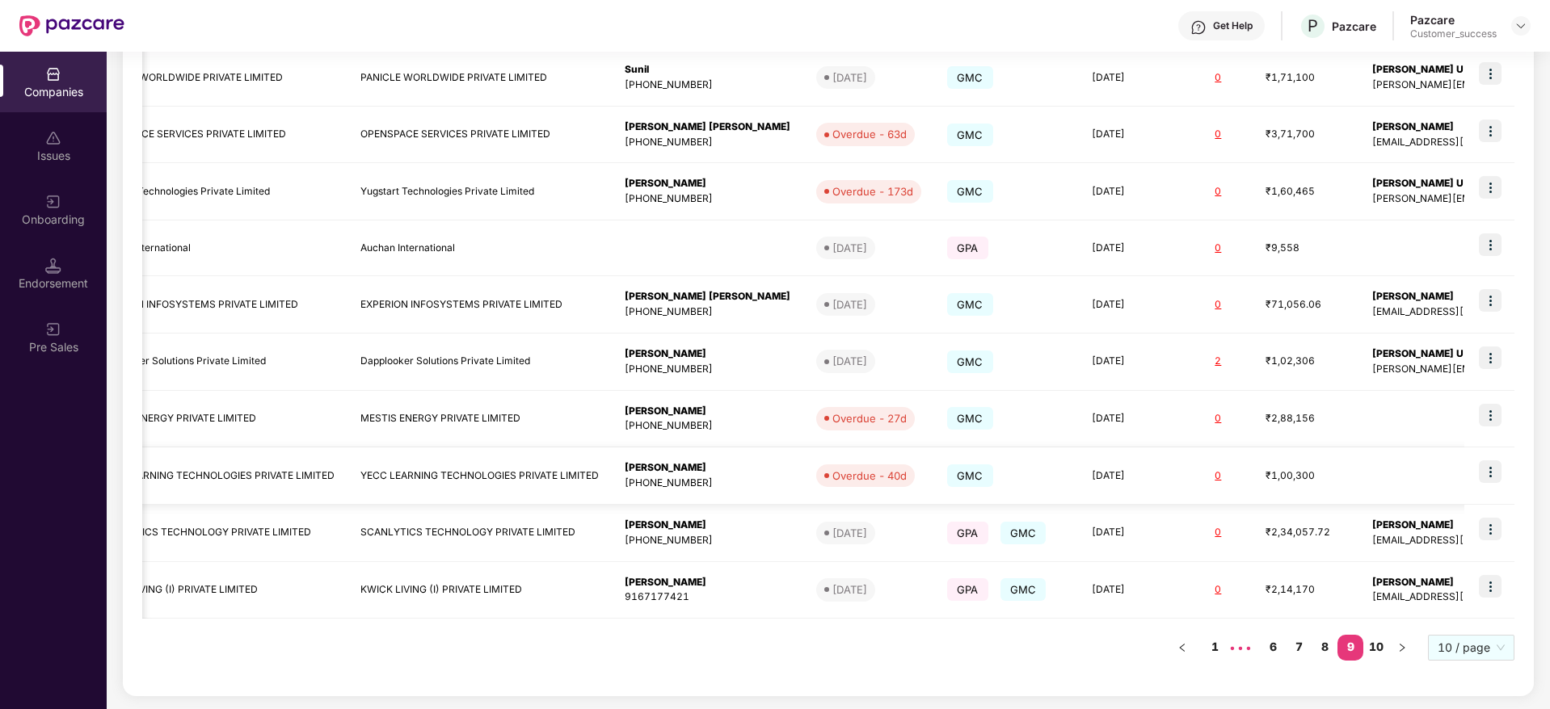
scroll to position [0, 0]
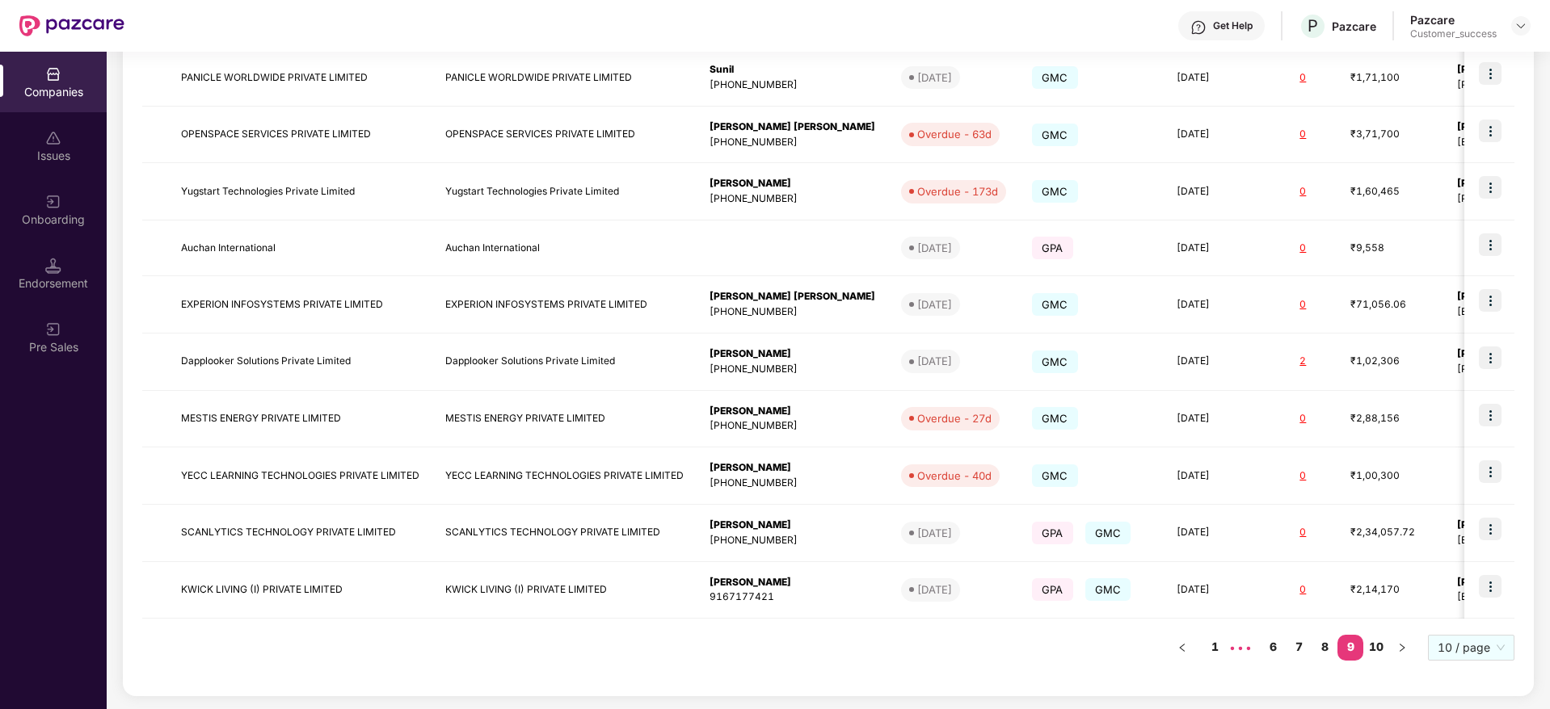
click at [45, 75] on img at bounding box center [53, 74] width 16 height 16
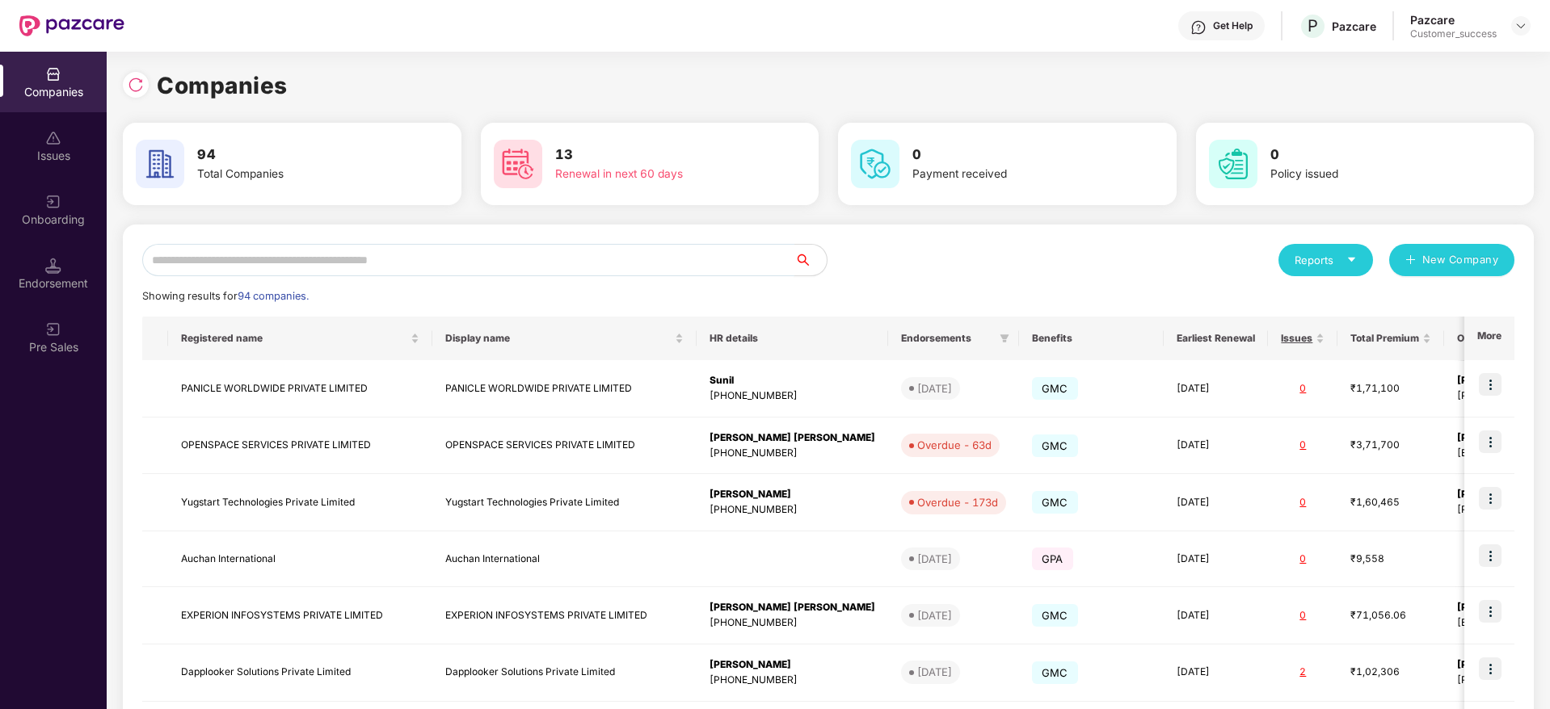
click at [485, 255] on input "text" at bounding box center [468, 260] width 652 height 32
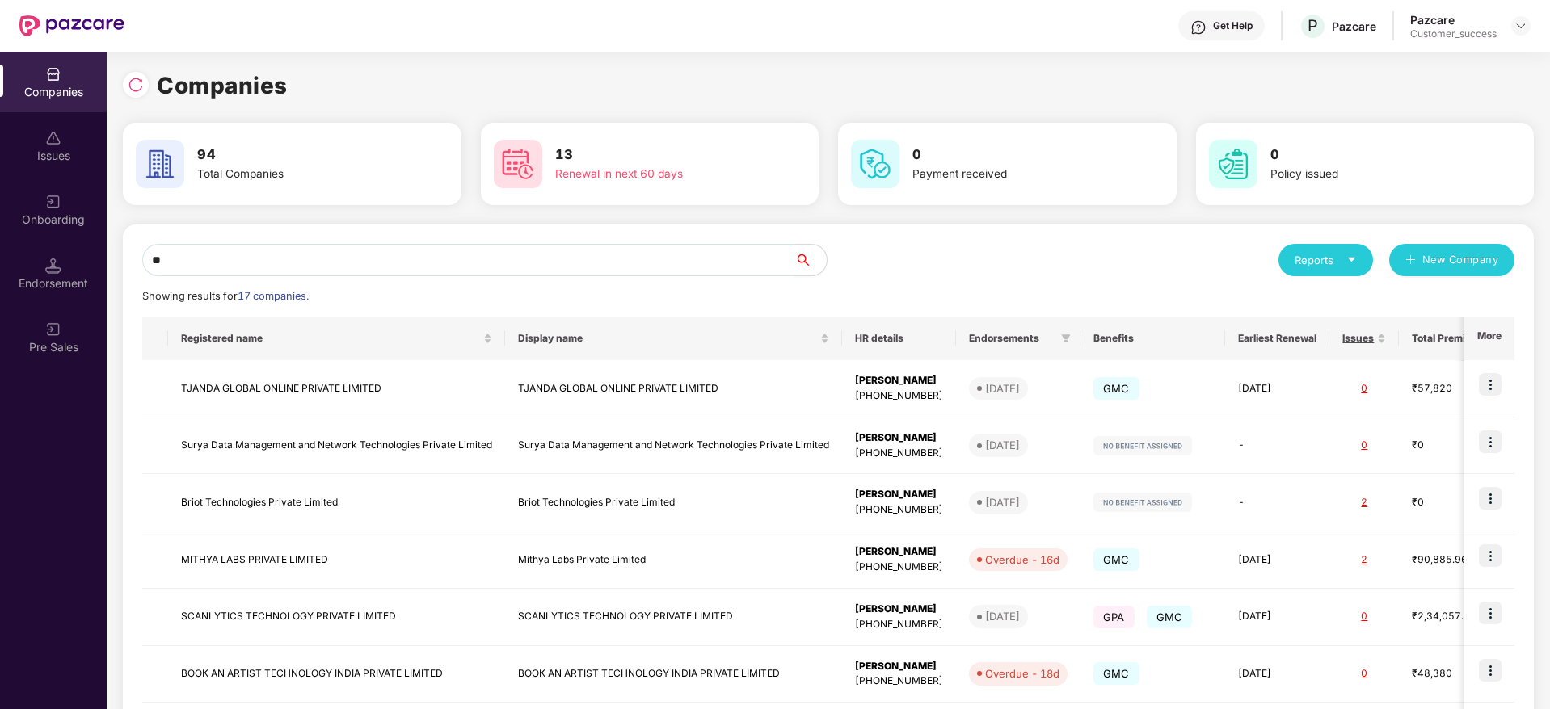
type input "*"
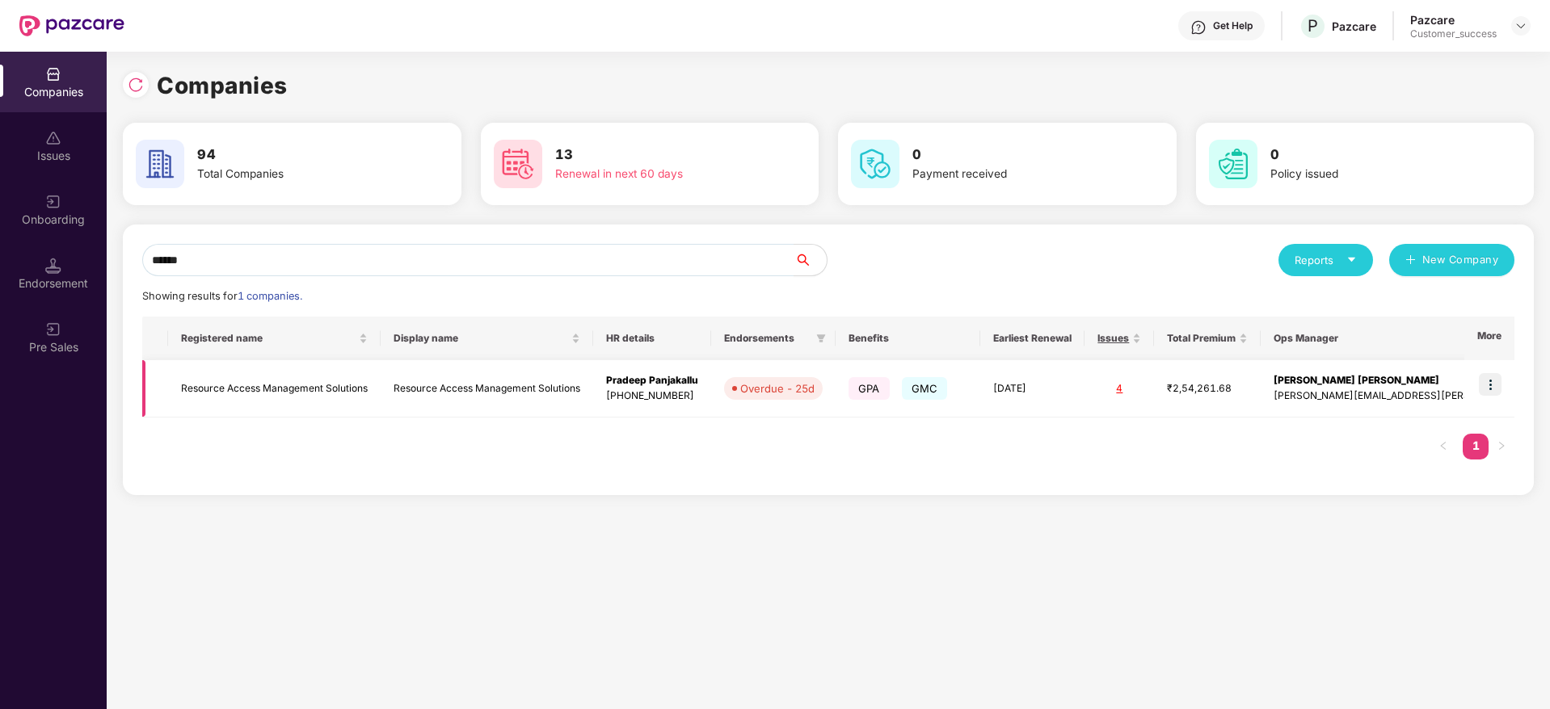
click at [1490, 389] on img at bounding box center [1490, 384] width 23 height 23
click at [203, 264] on input "******" at bounding box center [468, 260] width 652 height 32
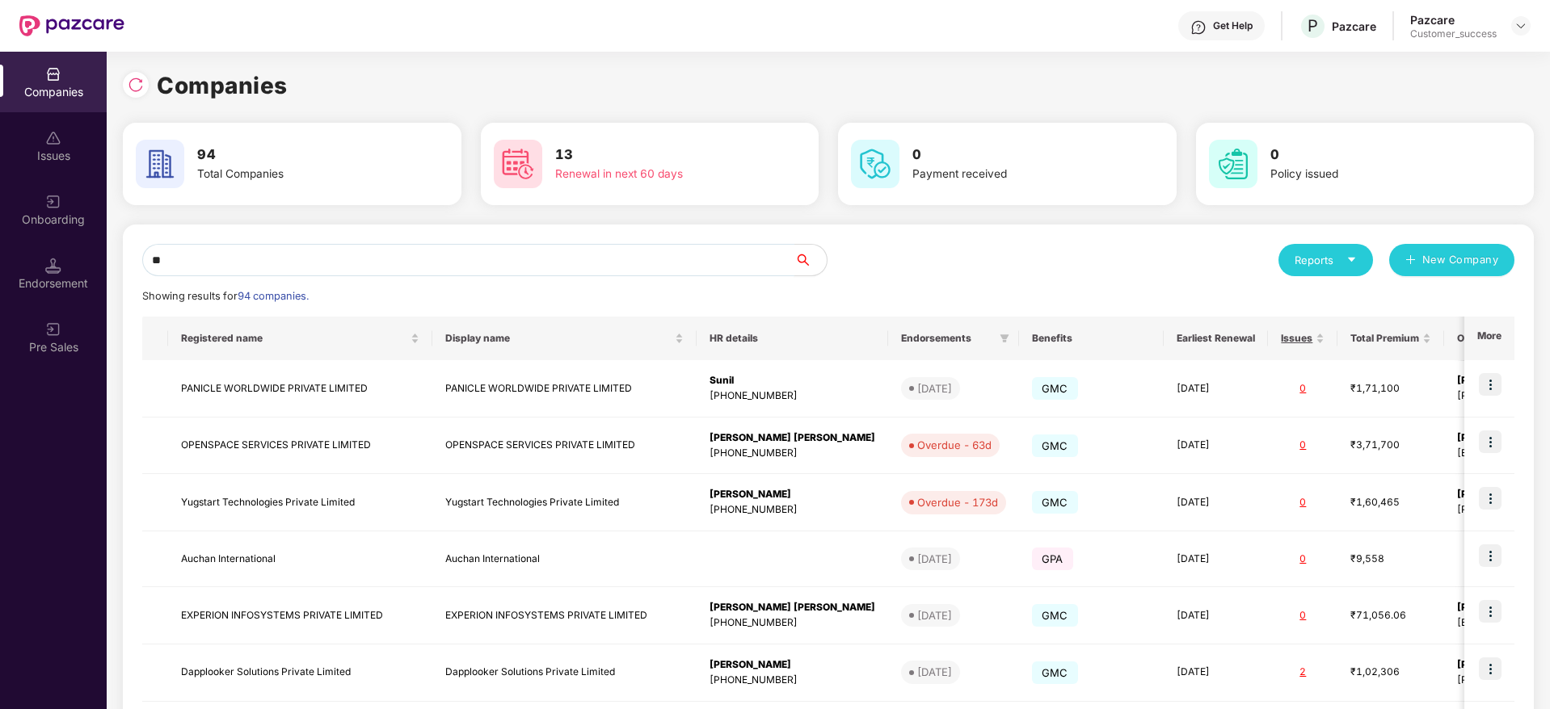
type input "*"
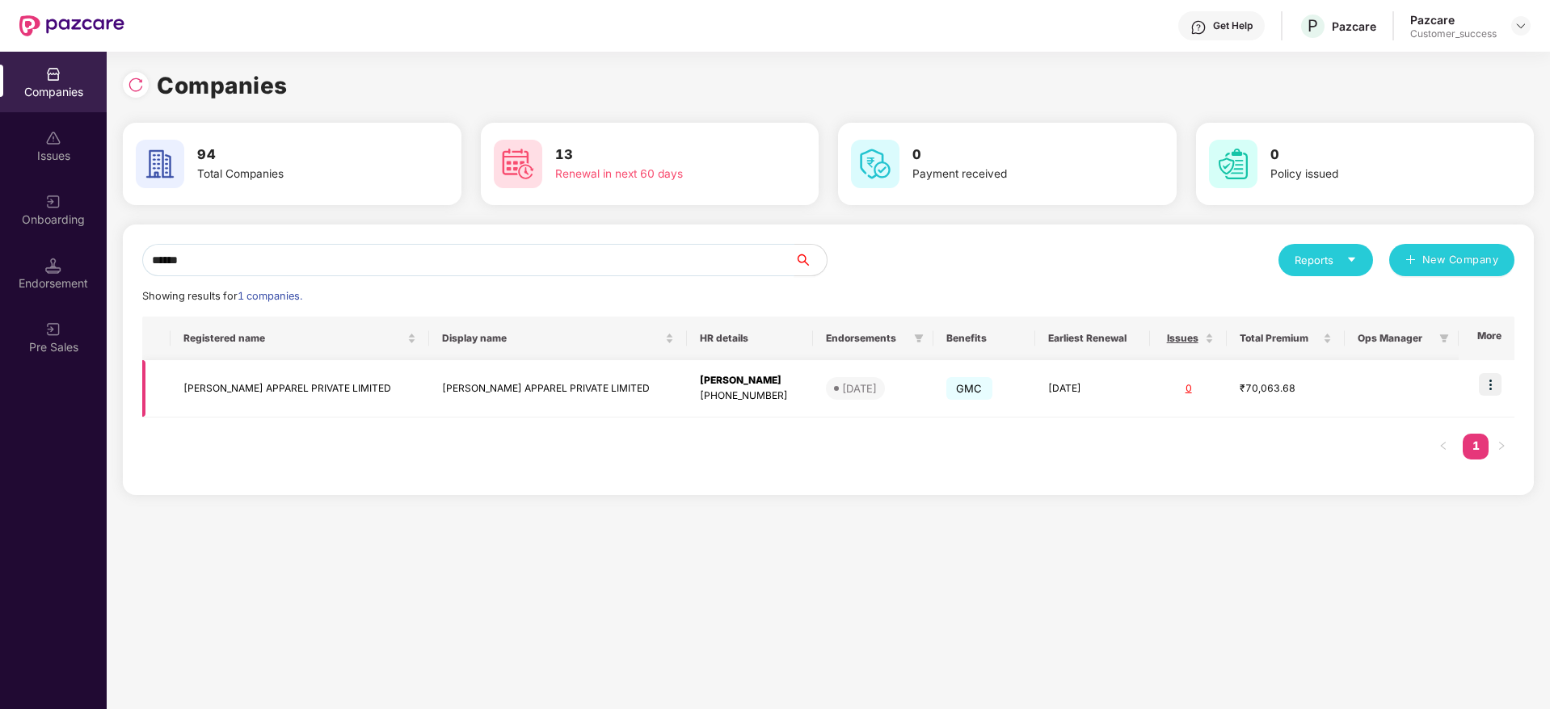
type input "******"
click at [264, 381] on td "[PERSON_NAME] APPAREL PRIVATE LIMITED" at bounding box center [299, 388] width 258 height 57
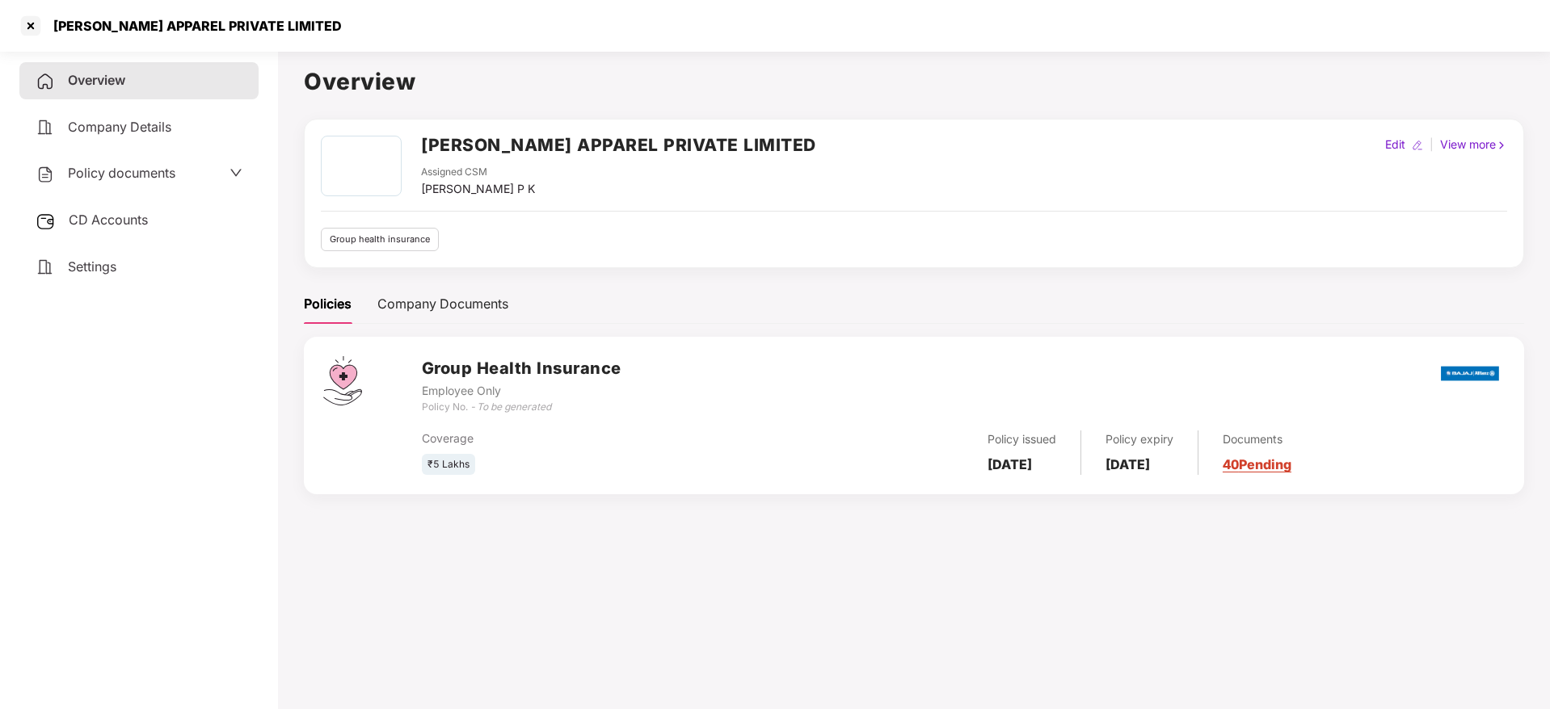
click at [181, 179] on div "Policy documents" at bounding box center [139, 173] width 207 height 21
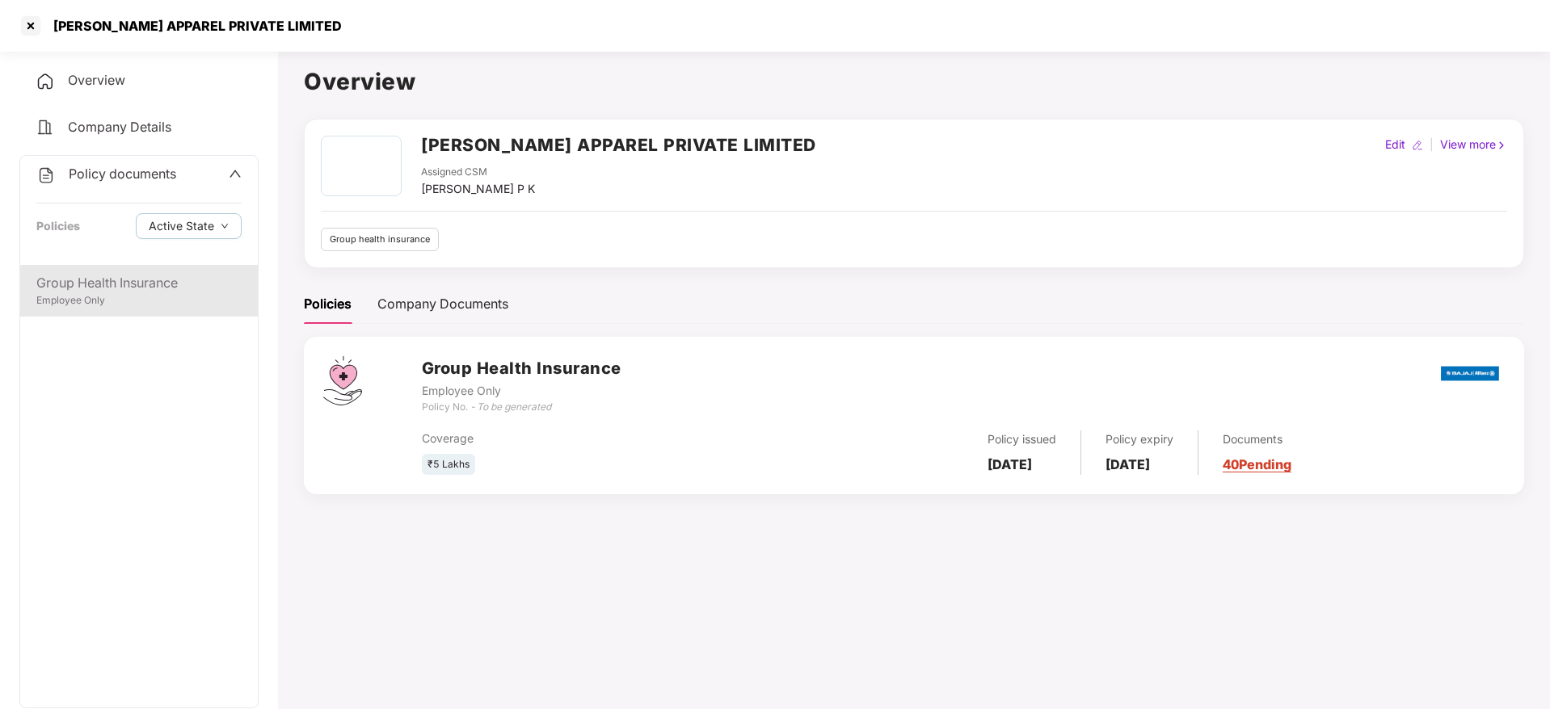
click at [87, 307] on div "Employee Only" at bounding box center [138, 300] width 205 height 15
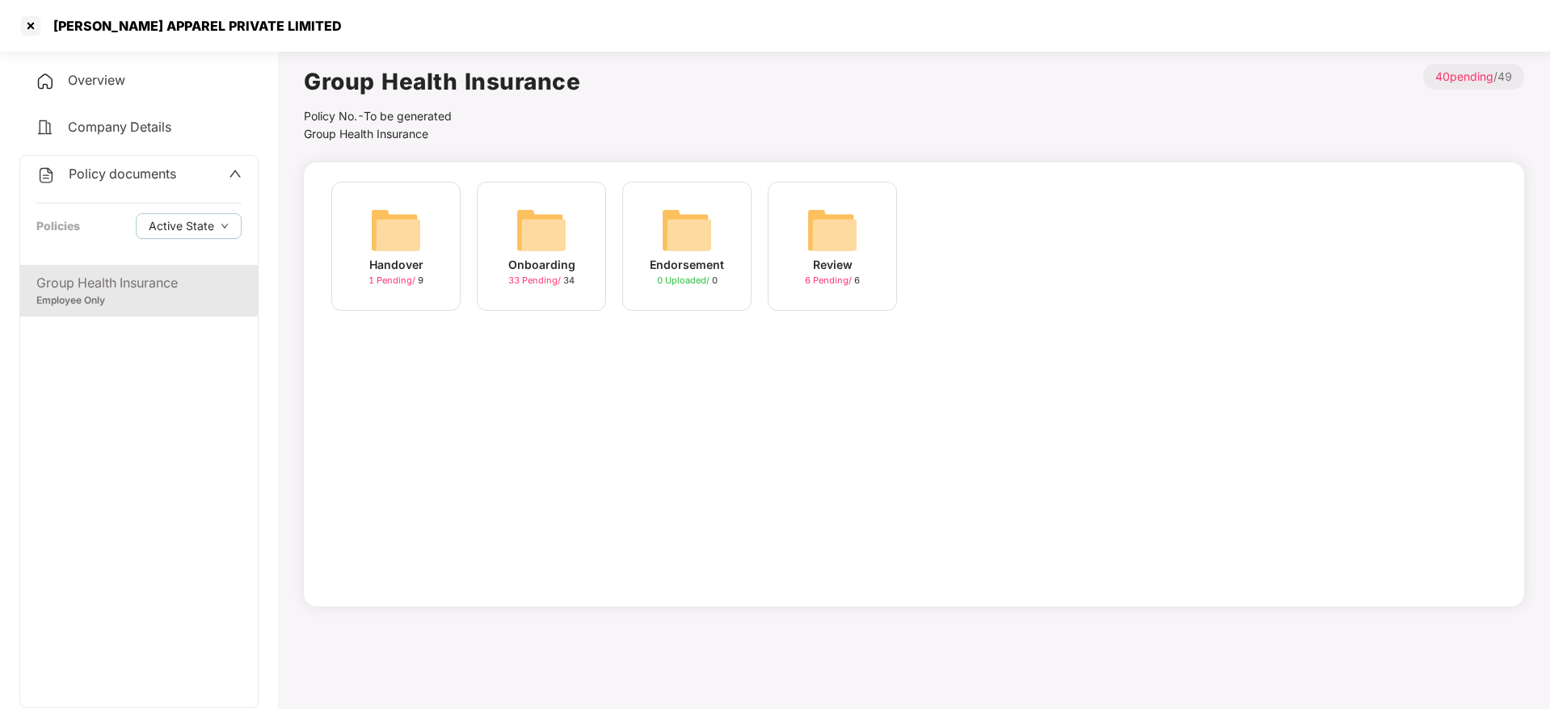
click at [577, 280] on div "Onboarding 33 Pending / 34" at bounding box center [541, 246] width 129 height 129
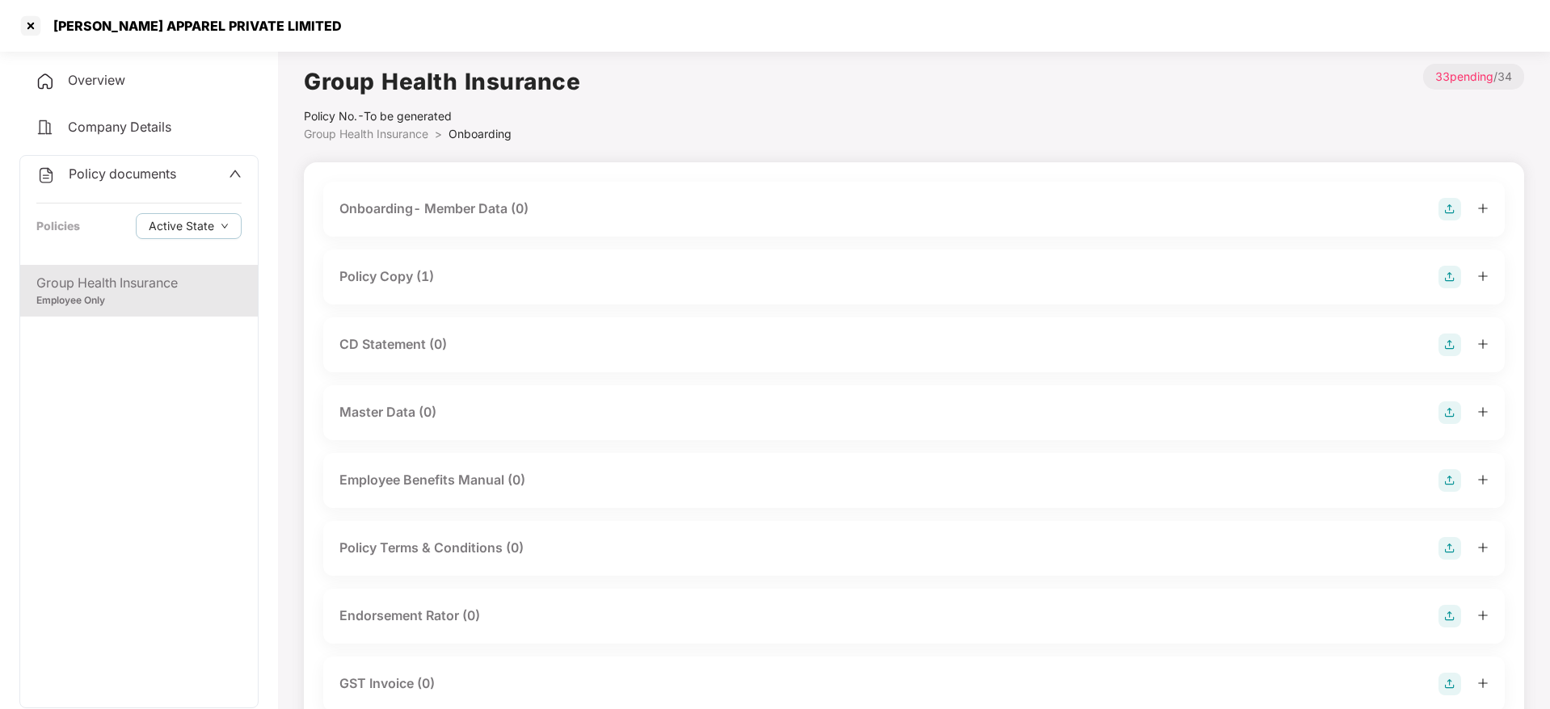
click at [402, 285] on div "Policy Copy (1)" at bounding box center [386, 277] width 95 height 20
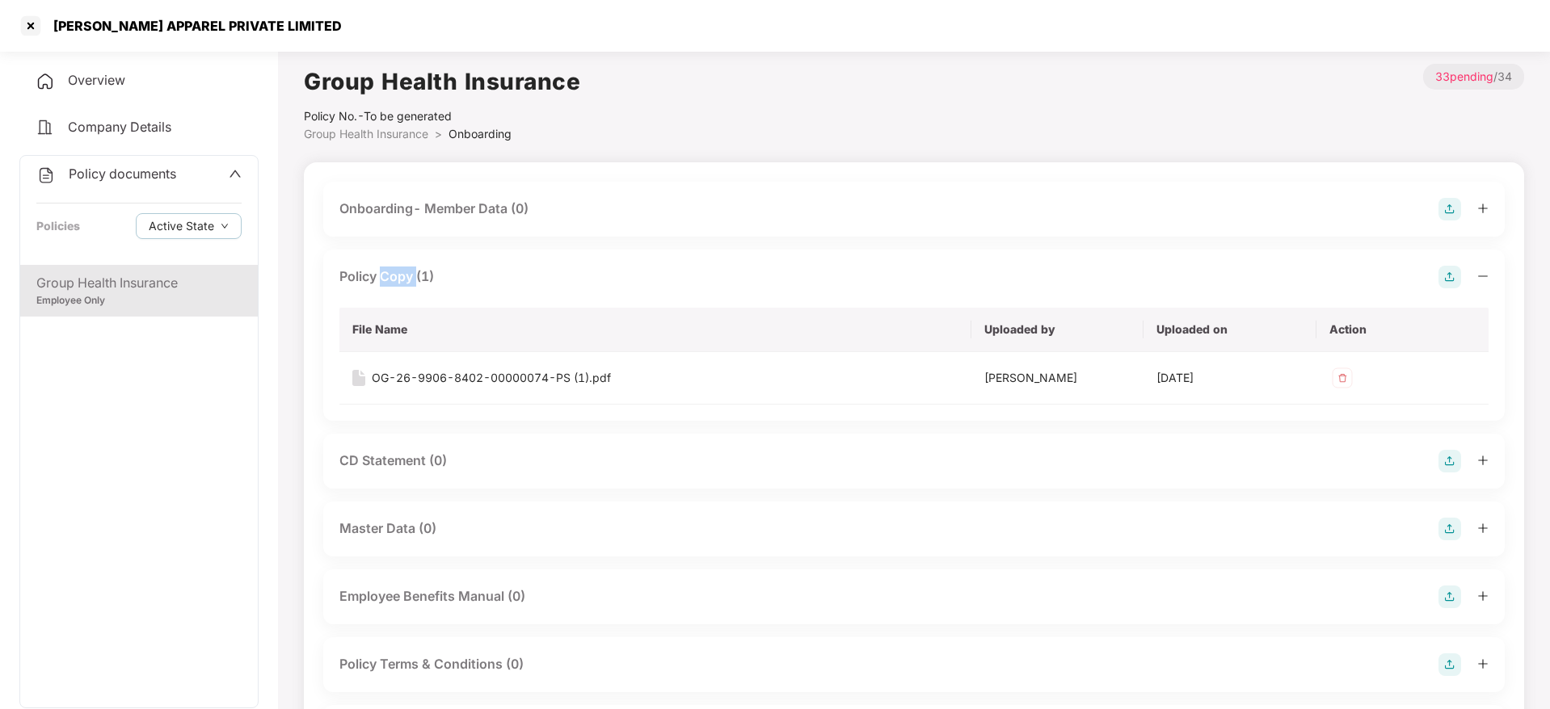
click at [402, 285] on div "Policy Copy (1)" at bounding box center [386, 277] width 95 height 20
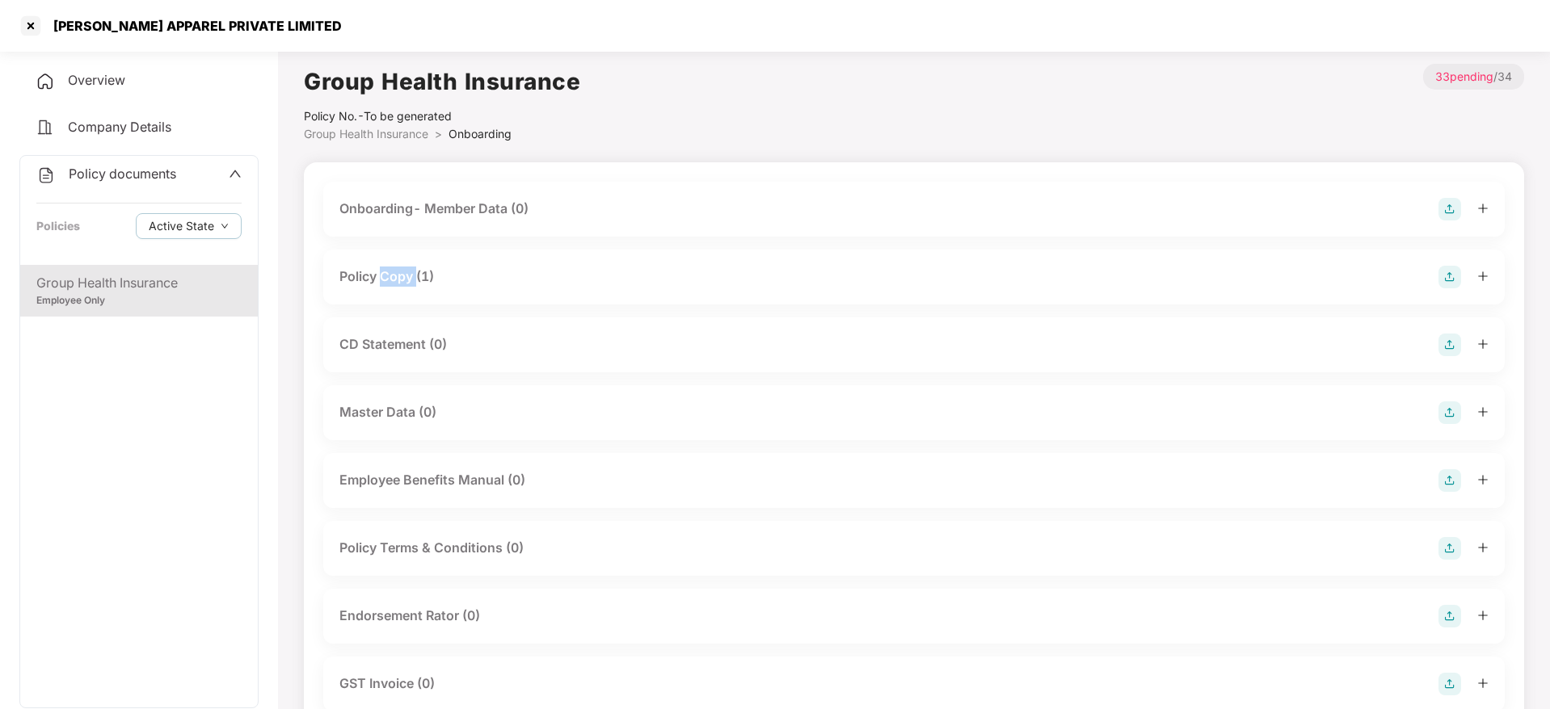
click at [402, 285] on div "Policy Copy (1)" at bounding box center [386, 277] width 95 height 20
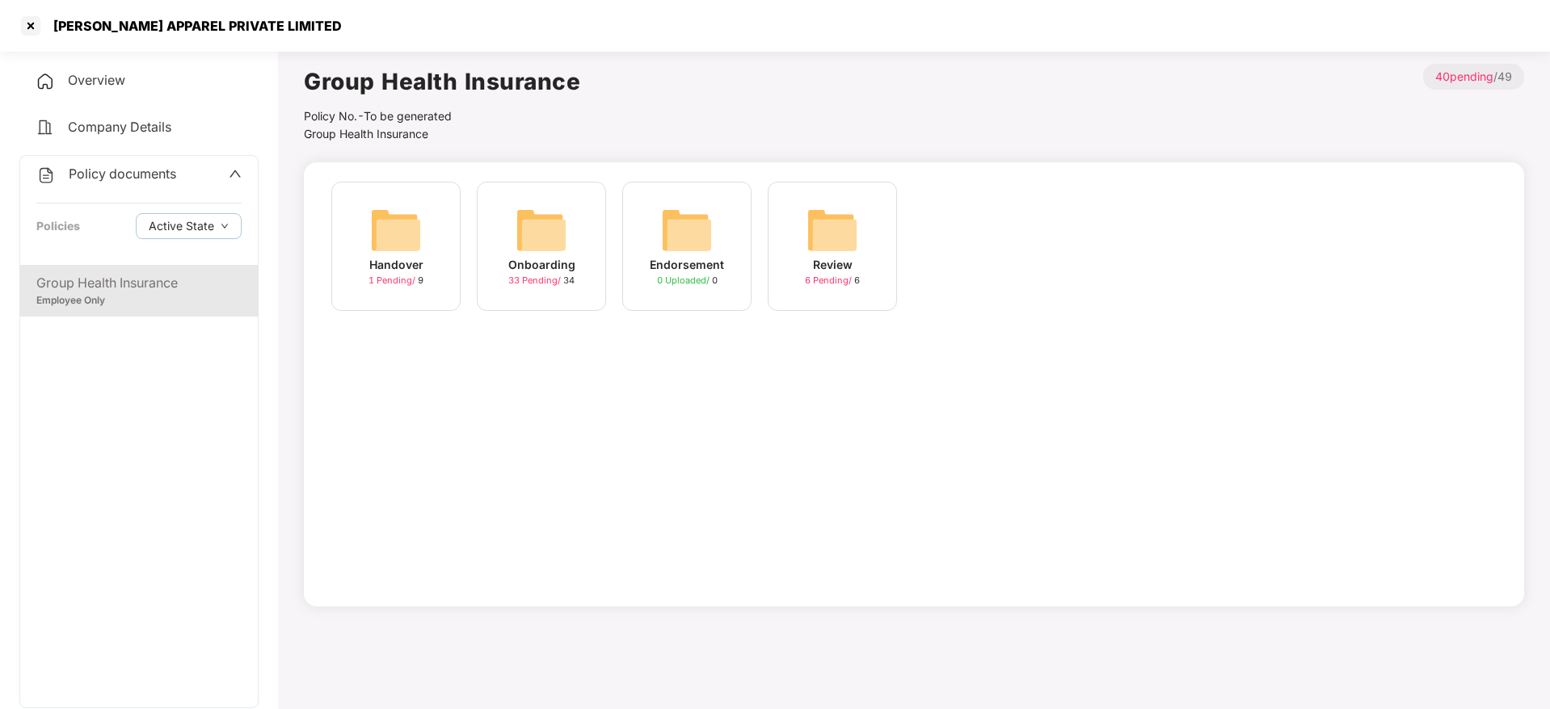
scroll to position [0, 2]
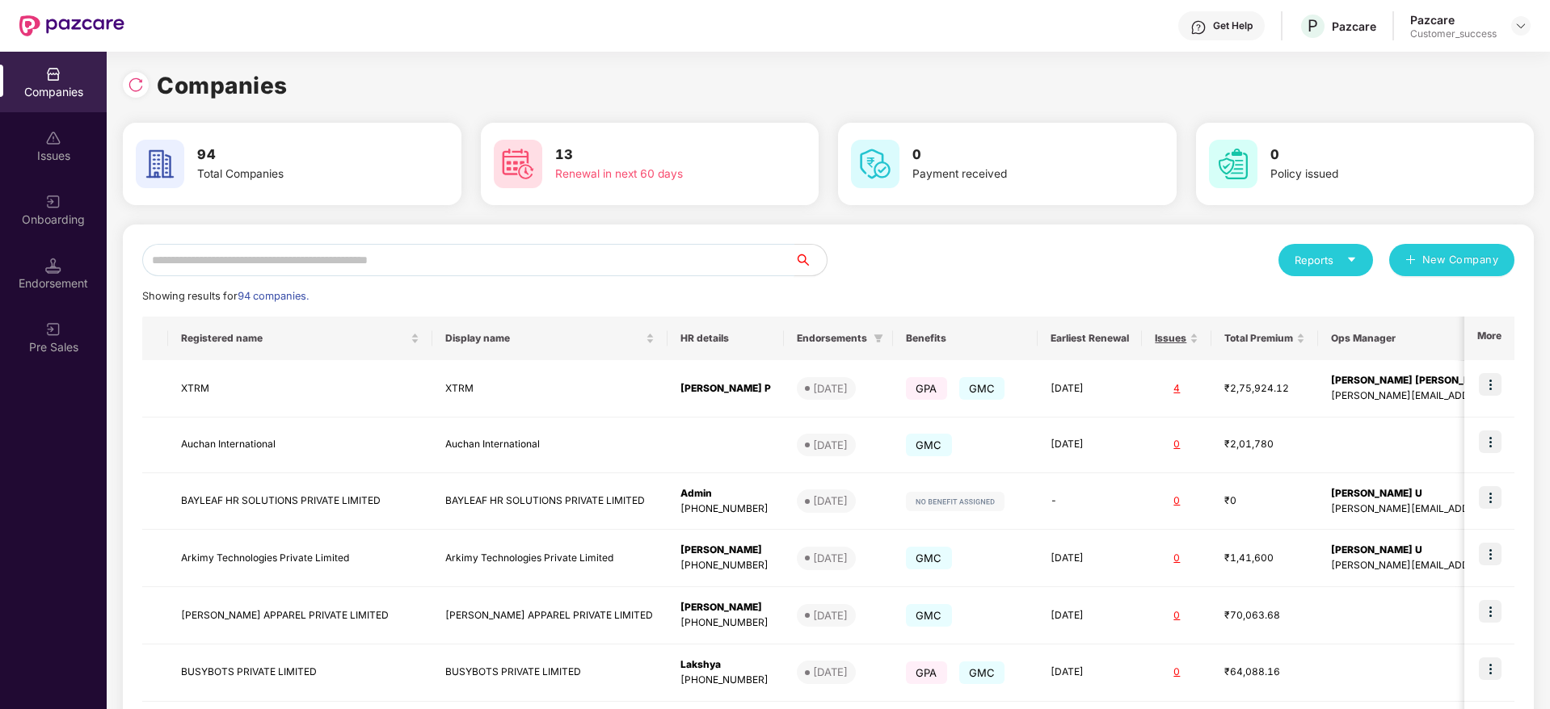
click at [297, 267] on input "text" at bounding box center [468, 260] width 652 height 32
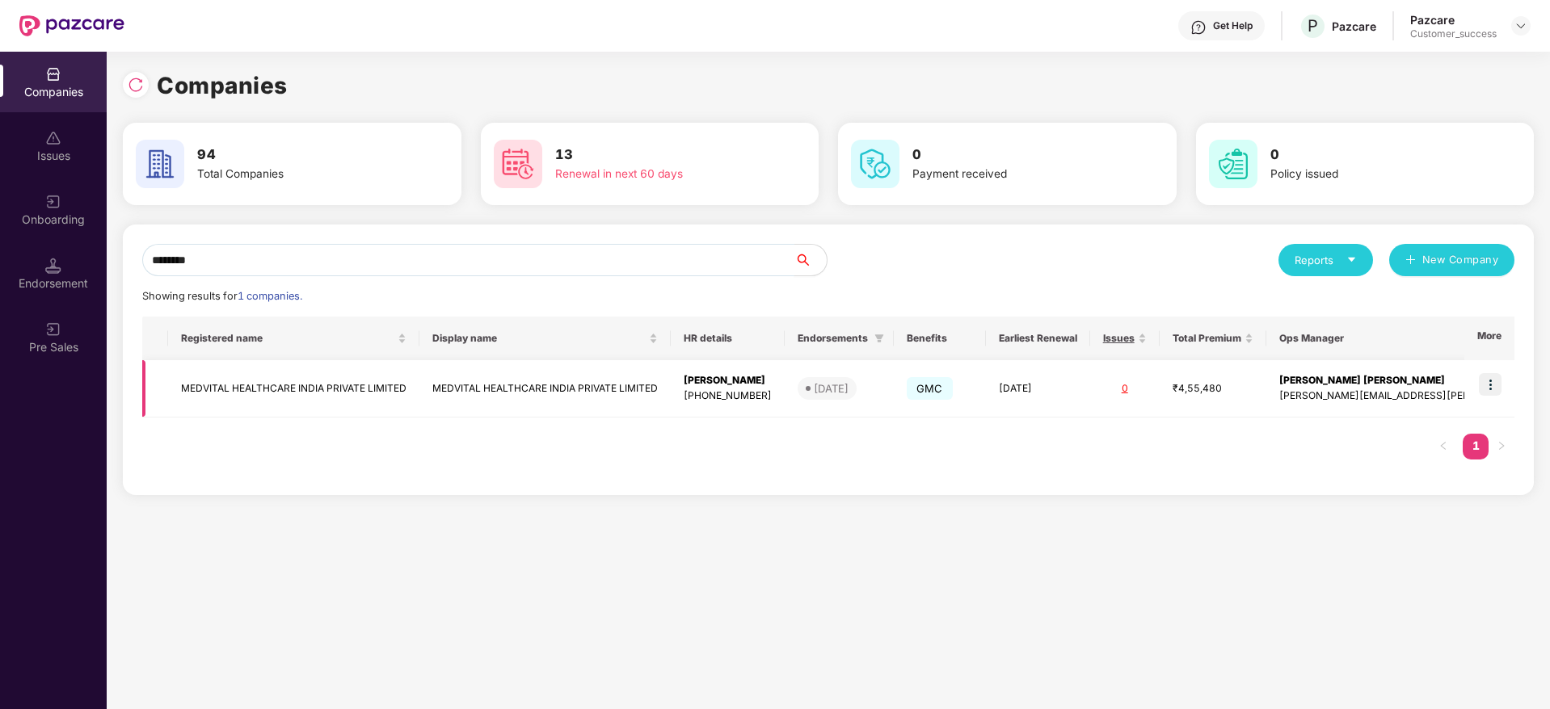
type input "********"
click at [1492, 384] on img at bounding box center [1490, 384] width 23 height 23
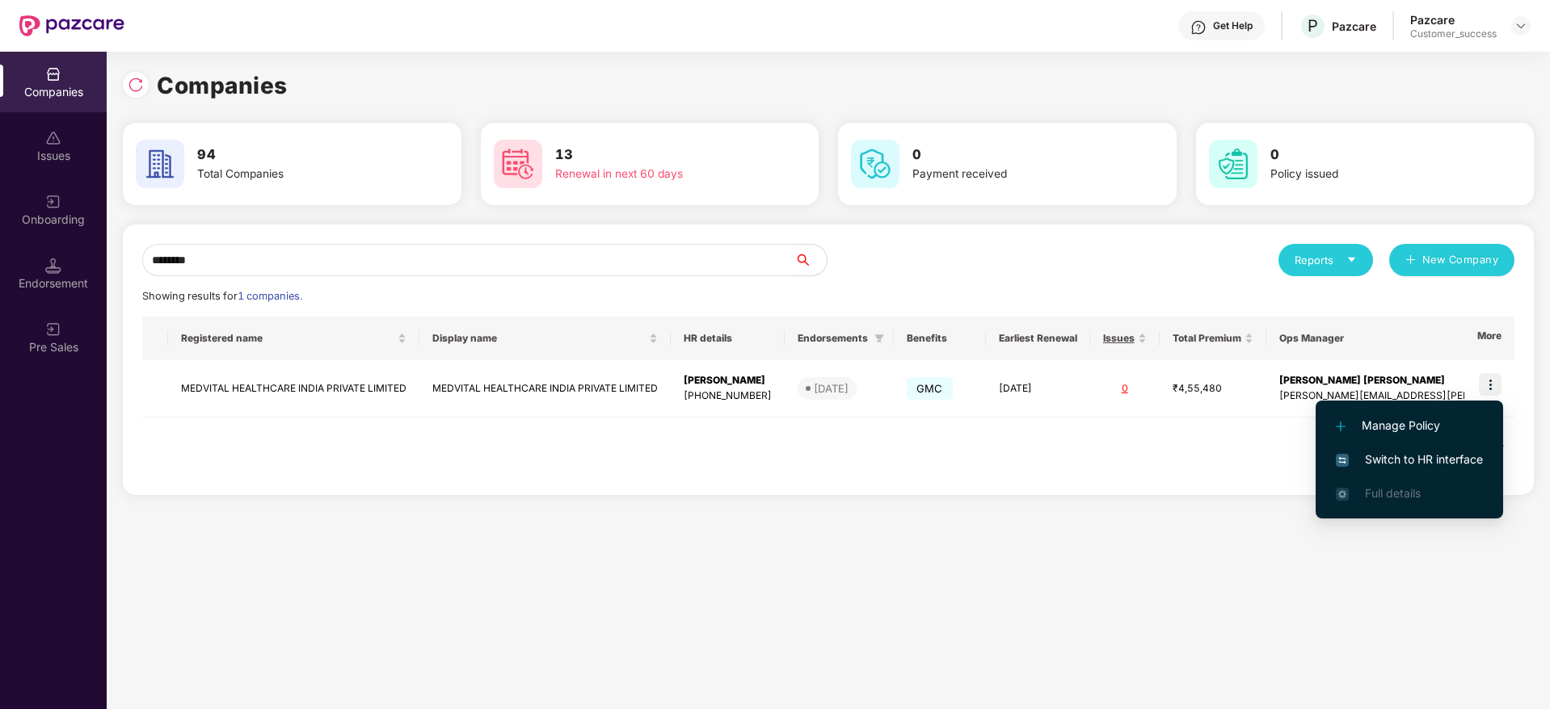
click at [1376, 449] on li "Switch to HR interface" at bounding box center [1409, 460] width 187 height 34
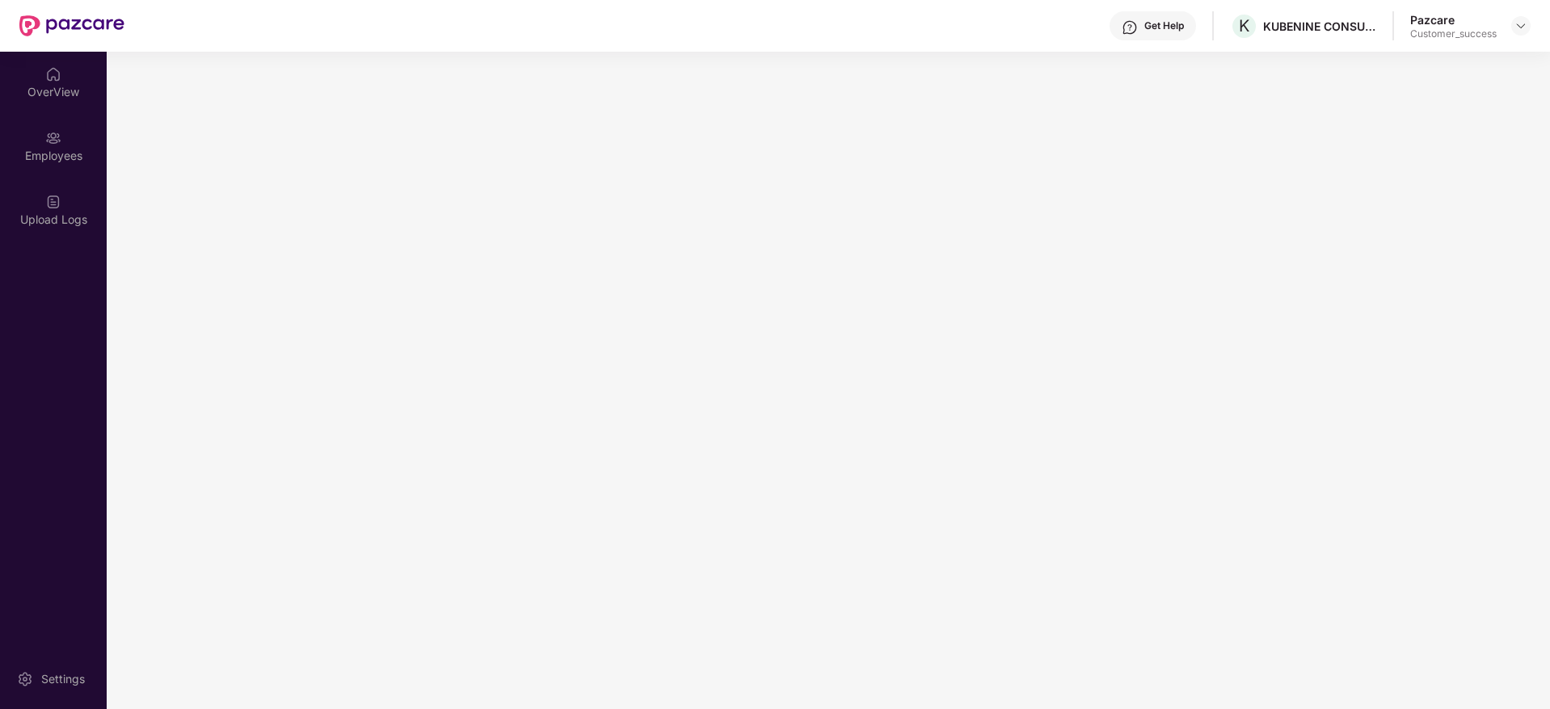
scroll to position [0, 0]
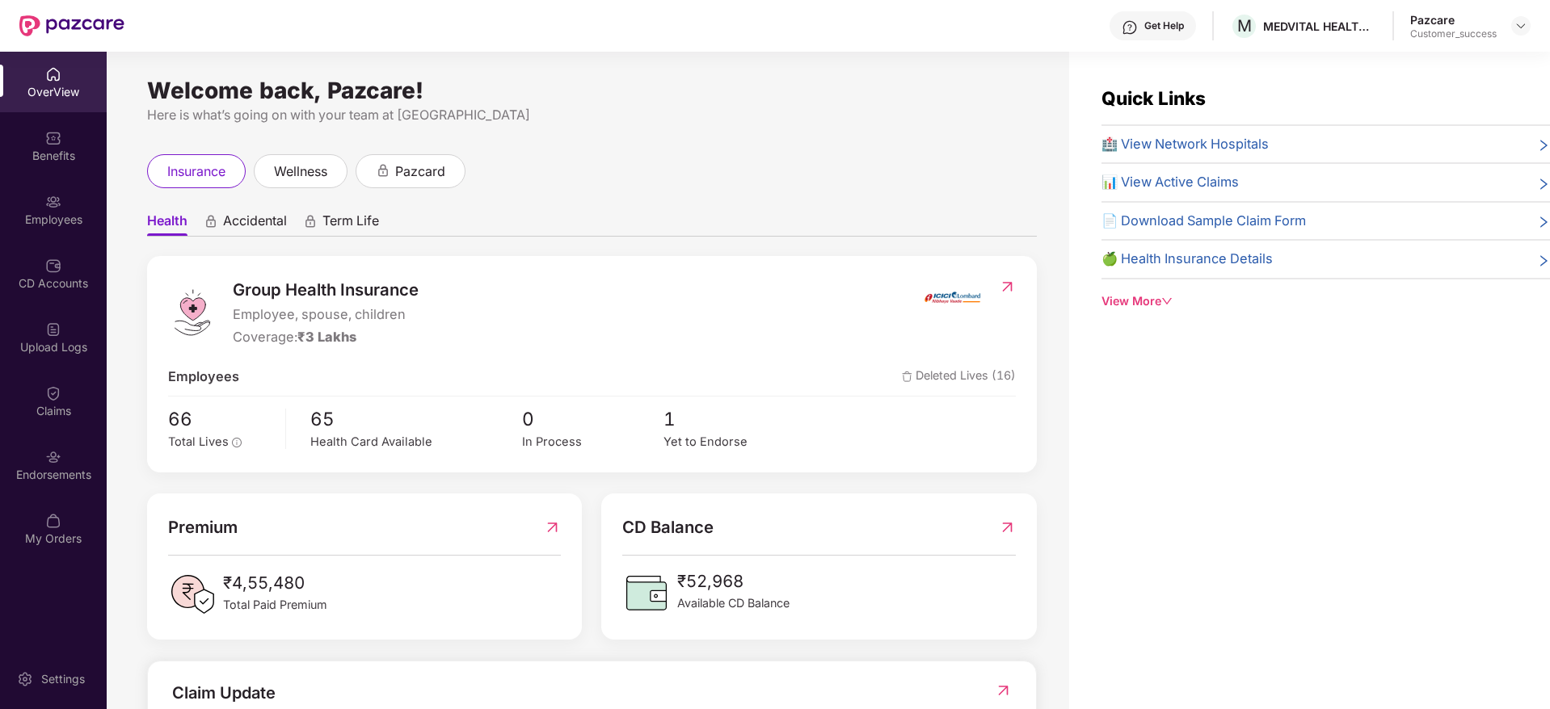
click at [33, 212] on div "Employees" at bounding box center [53, 220] width 107 height 16
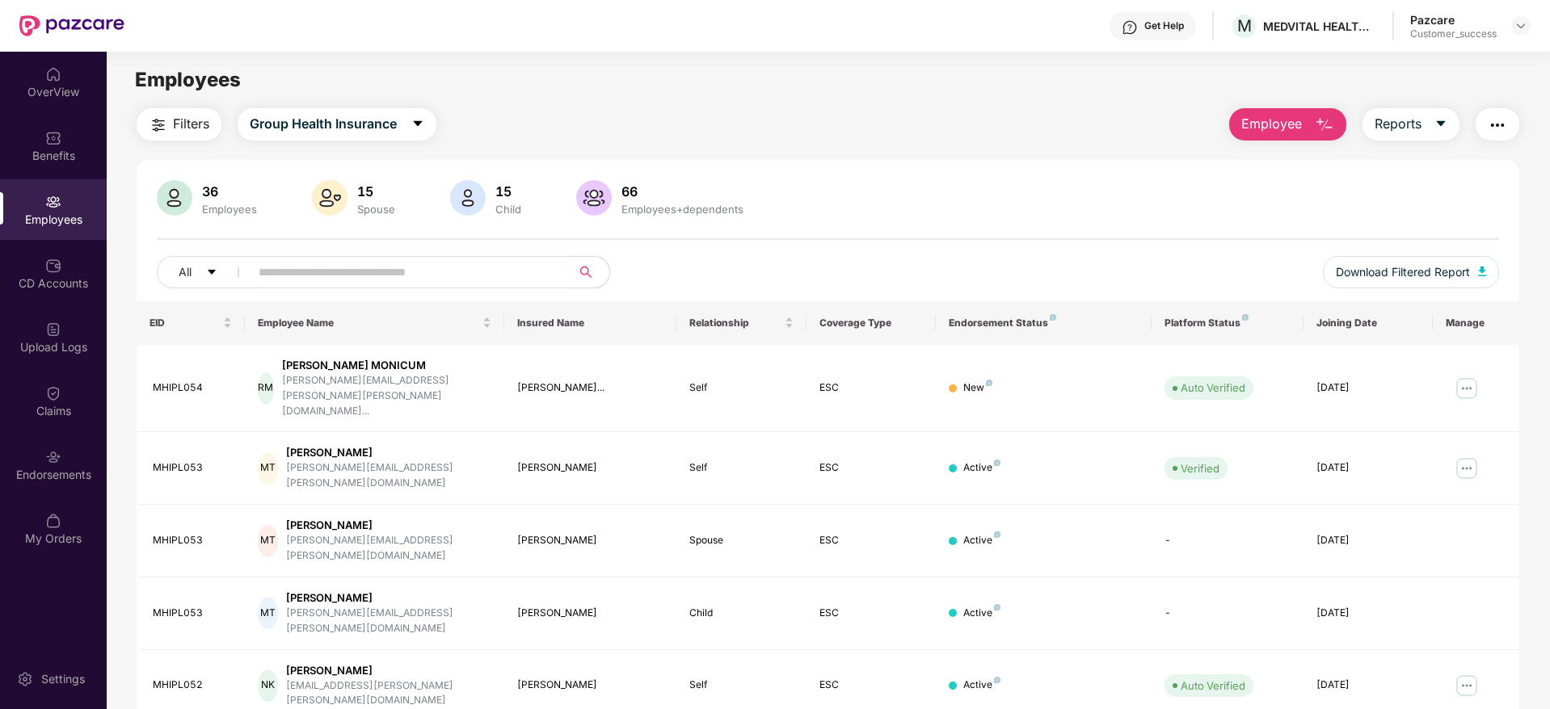
click at [305, 280] on input "text" at bounding box center [404, 272] width 290 height 24
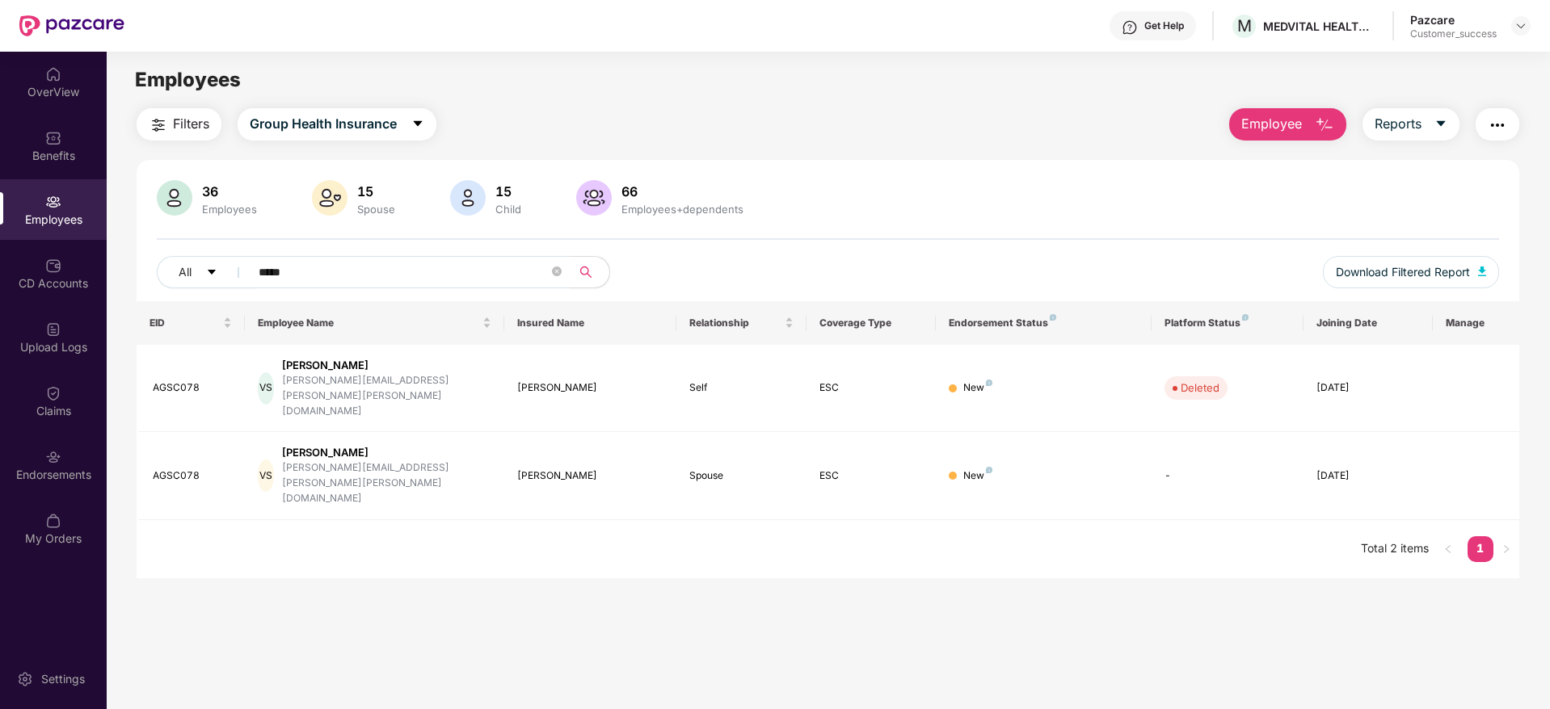
type input "*****"
click at [86, 453] on div "Endorsements" at bounding box center [53, 465] width 107 height 61
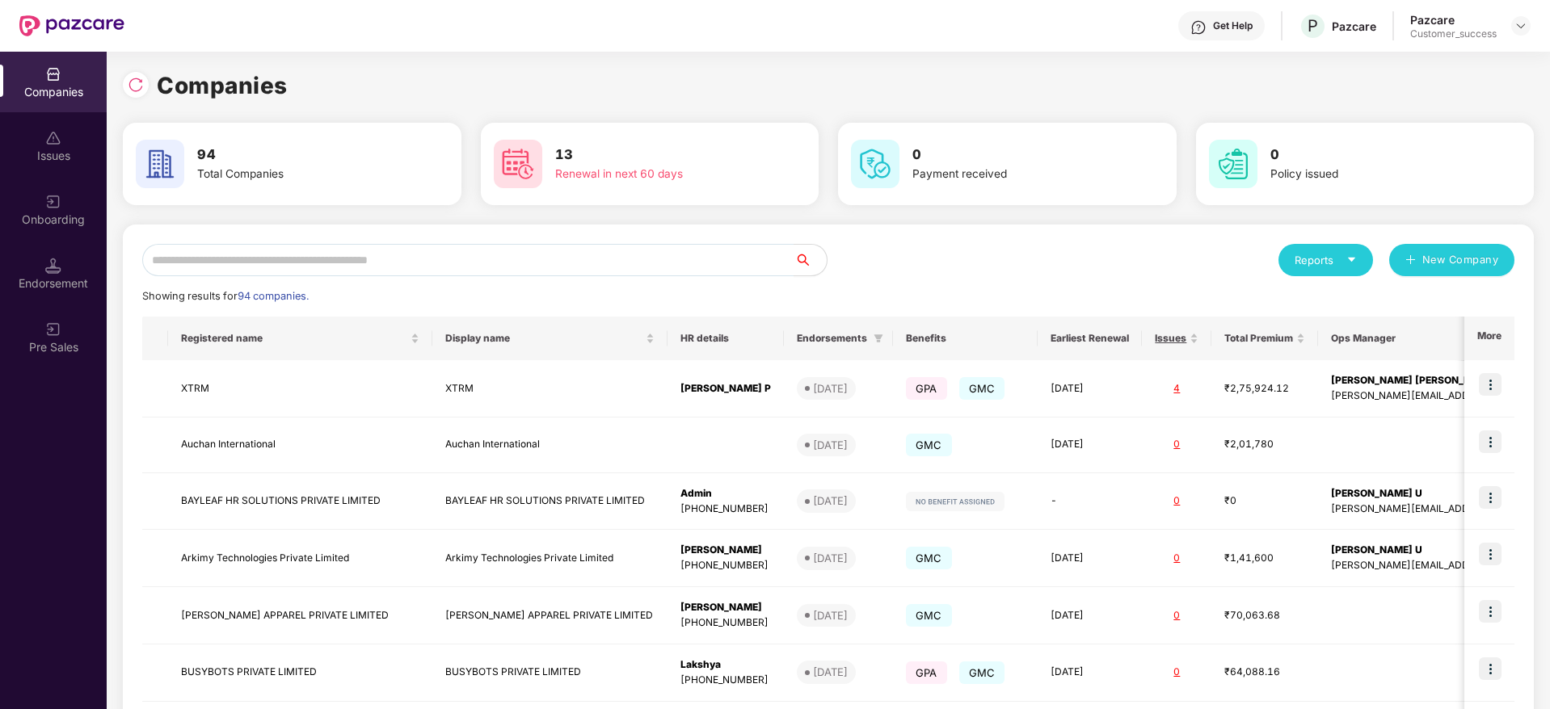
scroll to position [0, 2]
click at [282, 263] on input "text" at bounding box center [468, 260] width 652 height 32
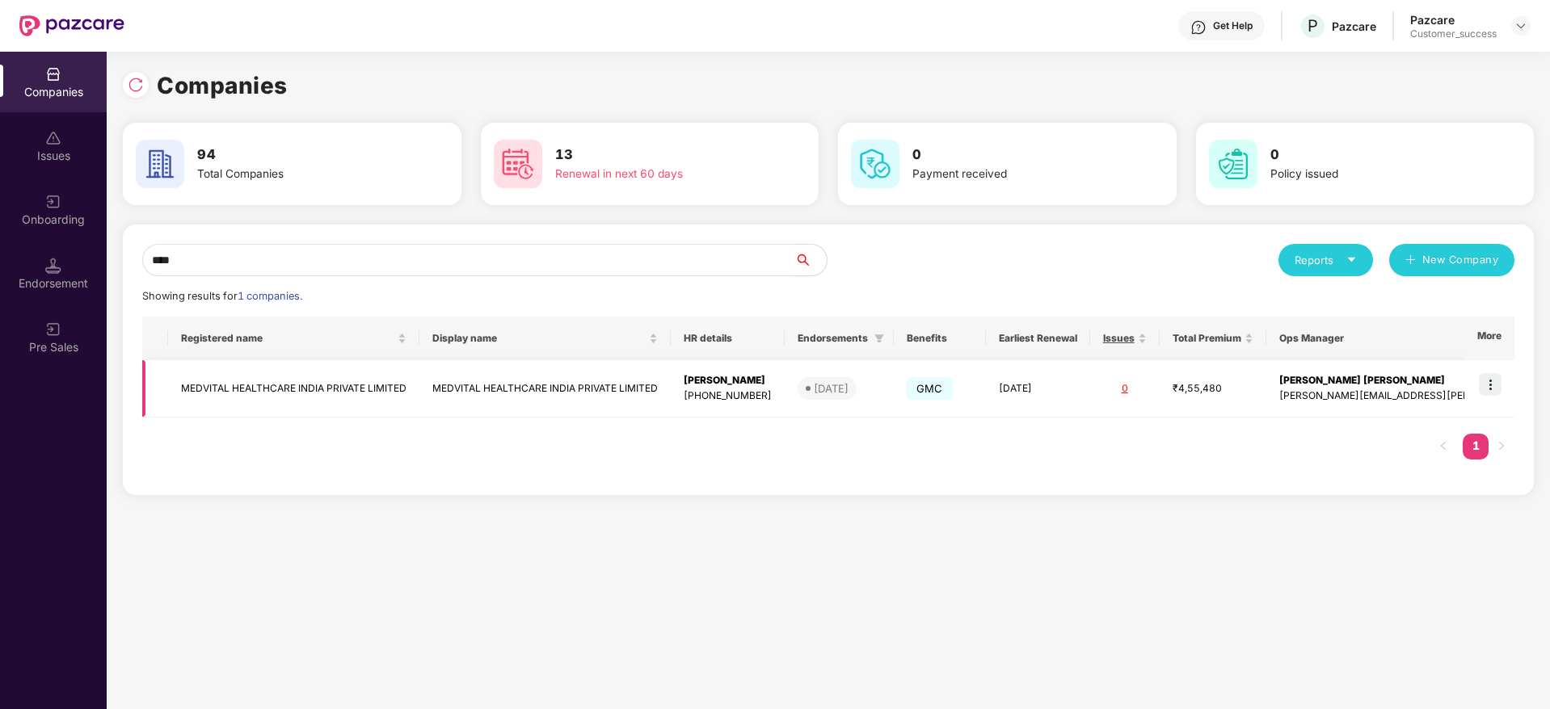
type input "****"
click at [1488, 385] on img at bounding box center [1490, 384] width 23 height 23
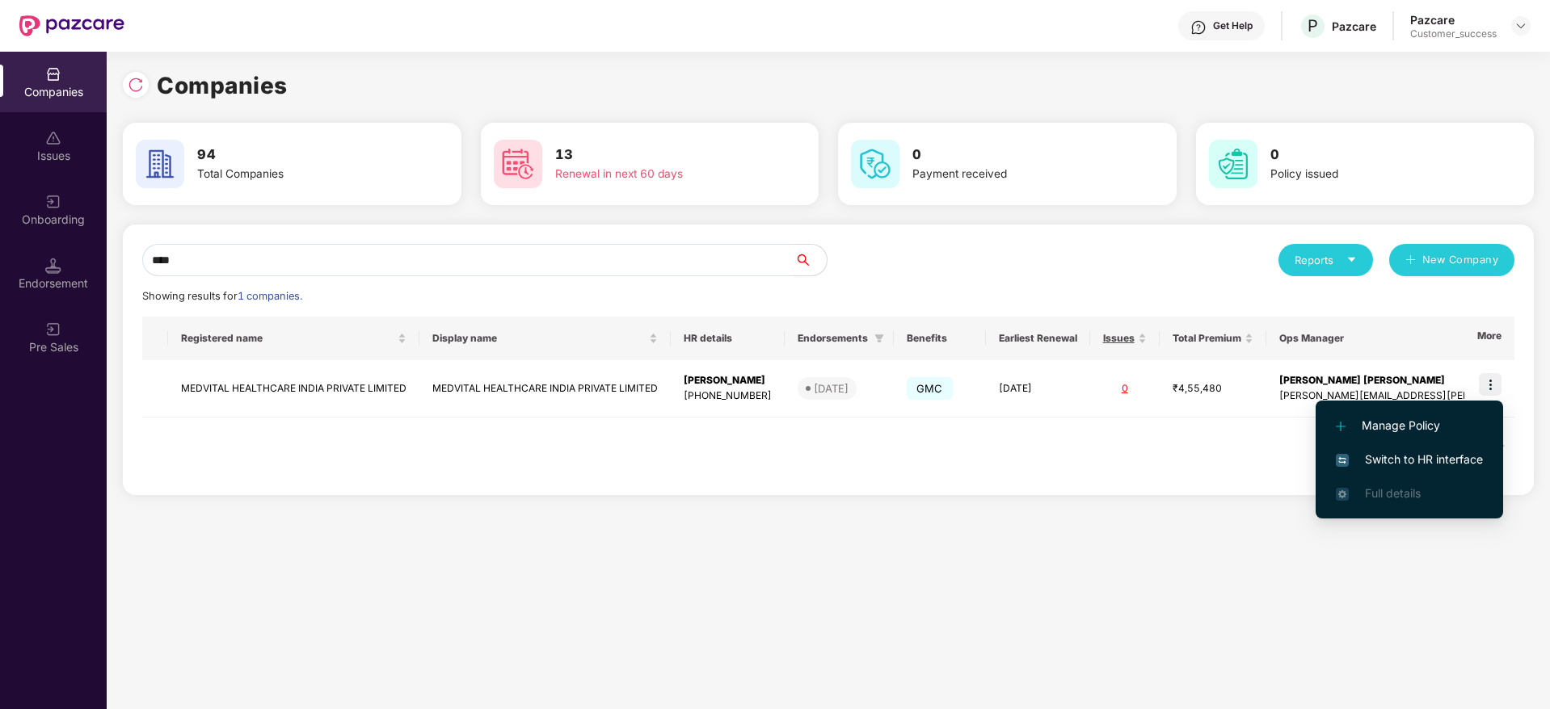
click at [1399, 457] on span "Switch to HR interface" at bounding box center [1409, 460] width 147 height 18
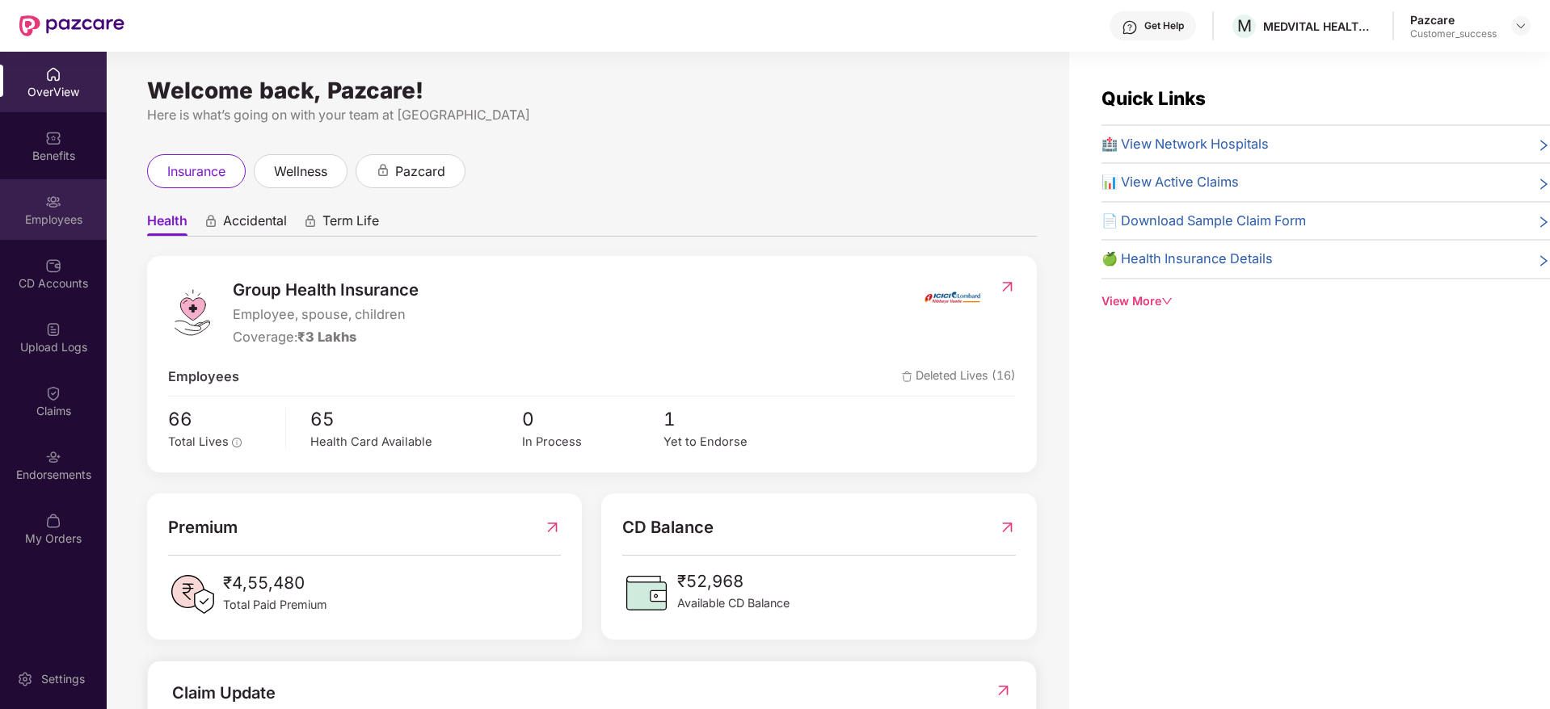
click at [82, 213] on div "Employees" at bounding box center [53, 220] width 107 height 16
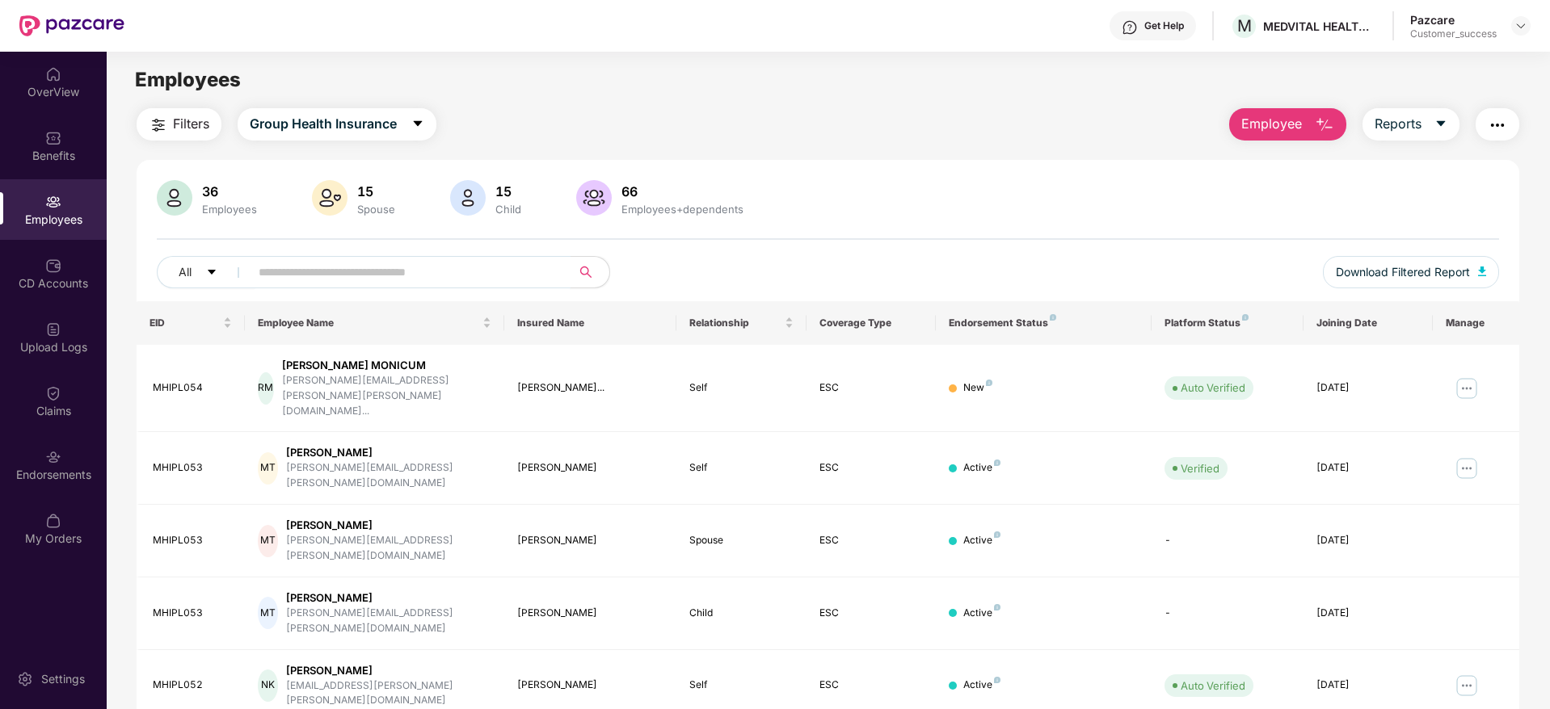
click at [519, 280] on input "text" at bounding box center [404, 272] width 290 height 24
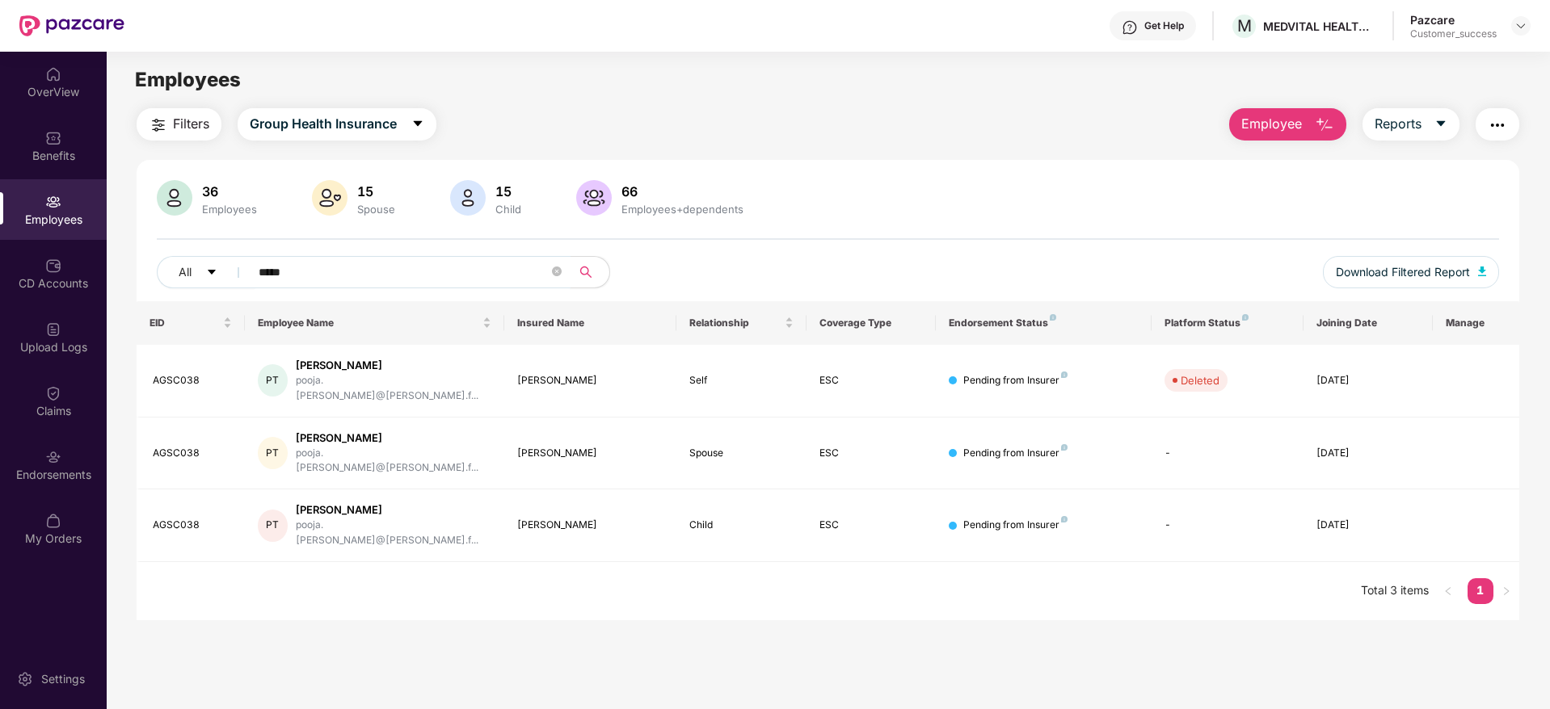
type input "*****"
click at [197, 121] on span "Filters" at bounding box center [191, 124] width 36 height 20
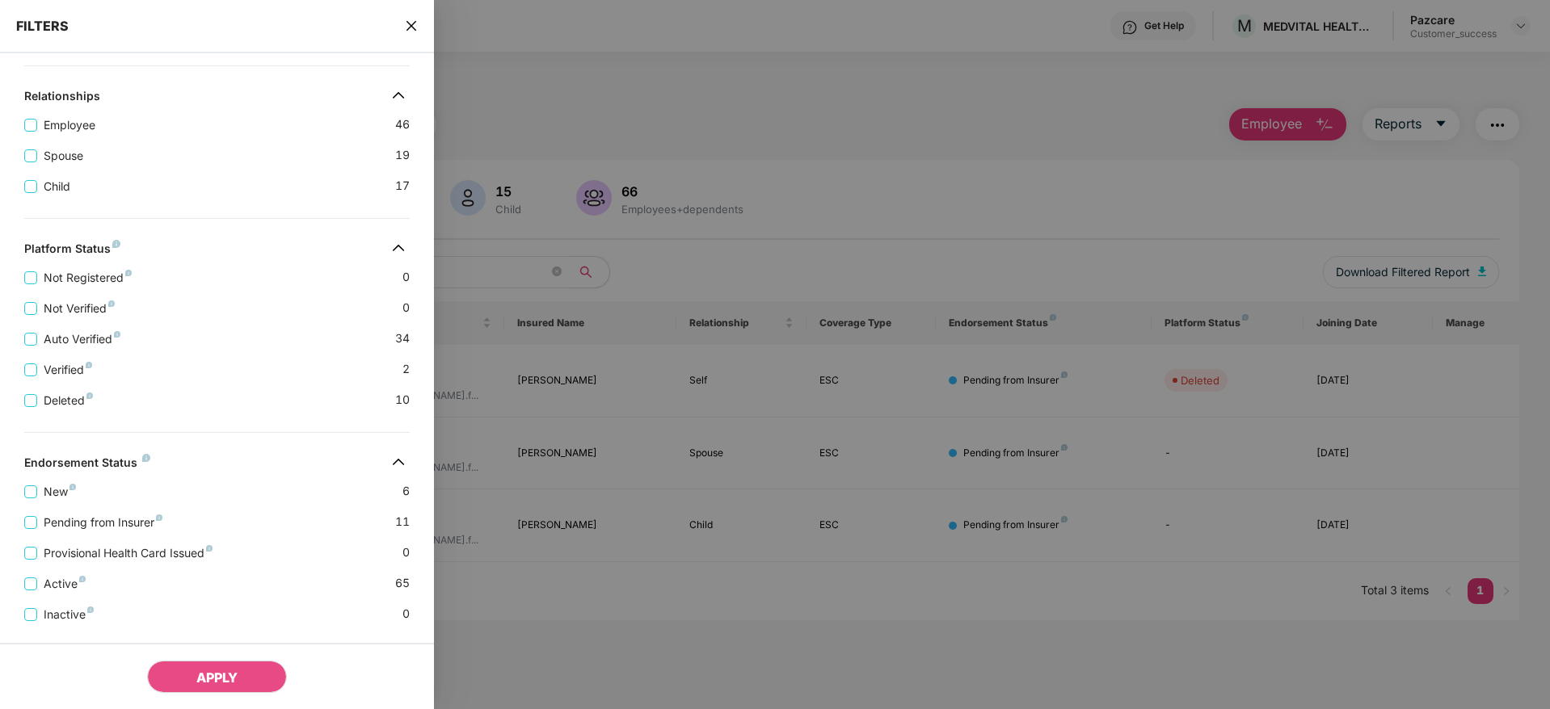
scroll to position [314, 0]
click at [188, 672] on button "APPLY" at bounding box center [217, 677] width 140 height 32
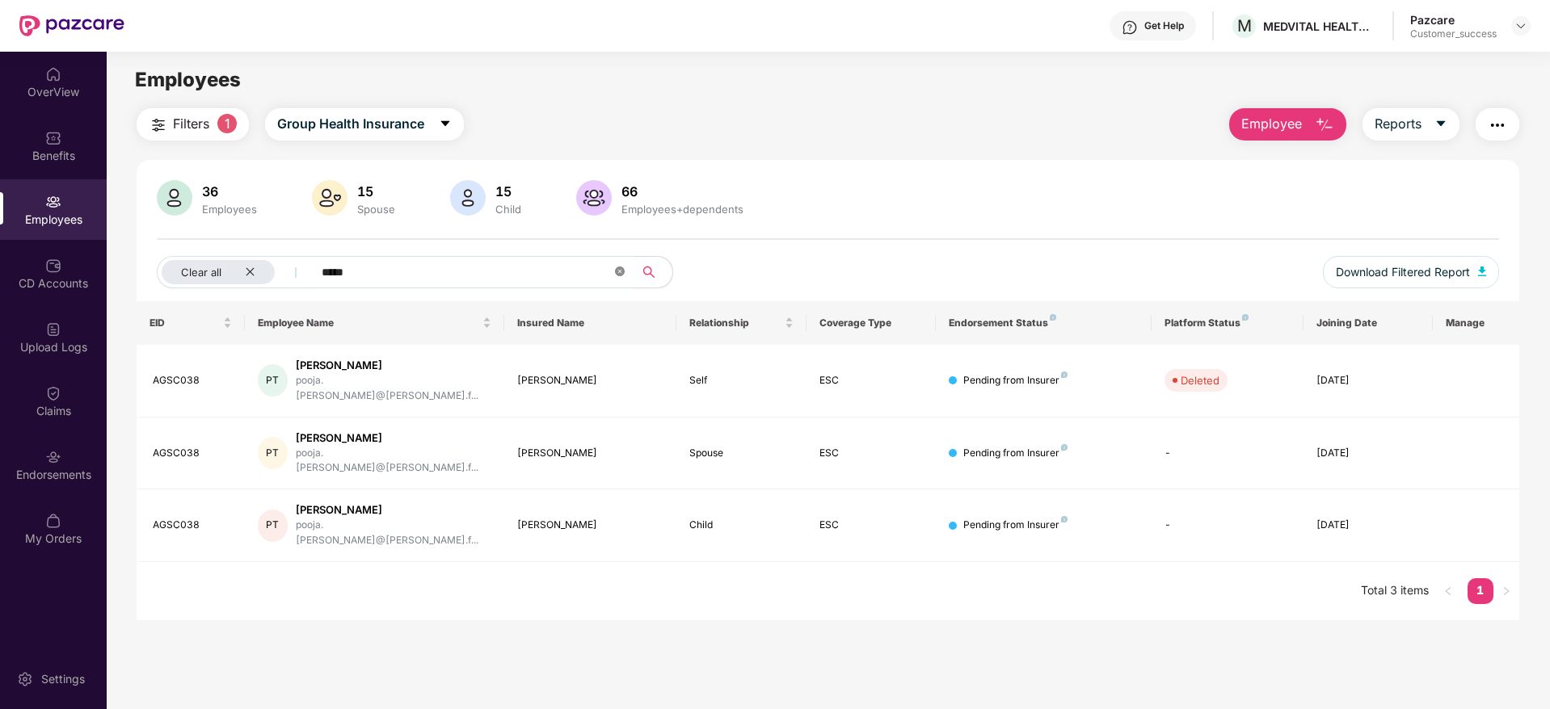
click at [620, 274] on icon "close-circle" at bounding box center [620, 272] width 10 height 10
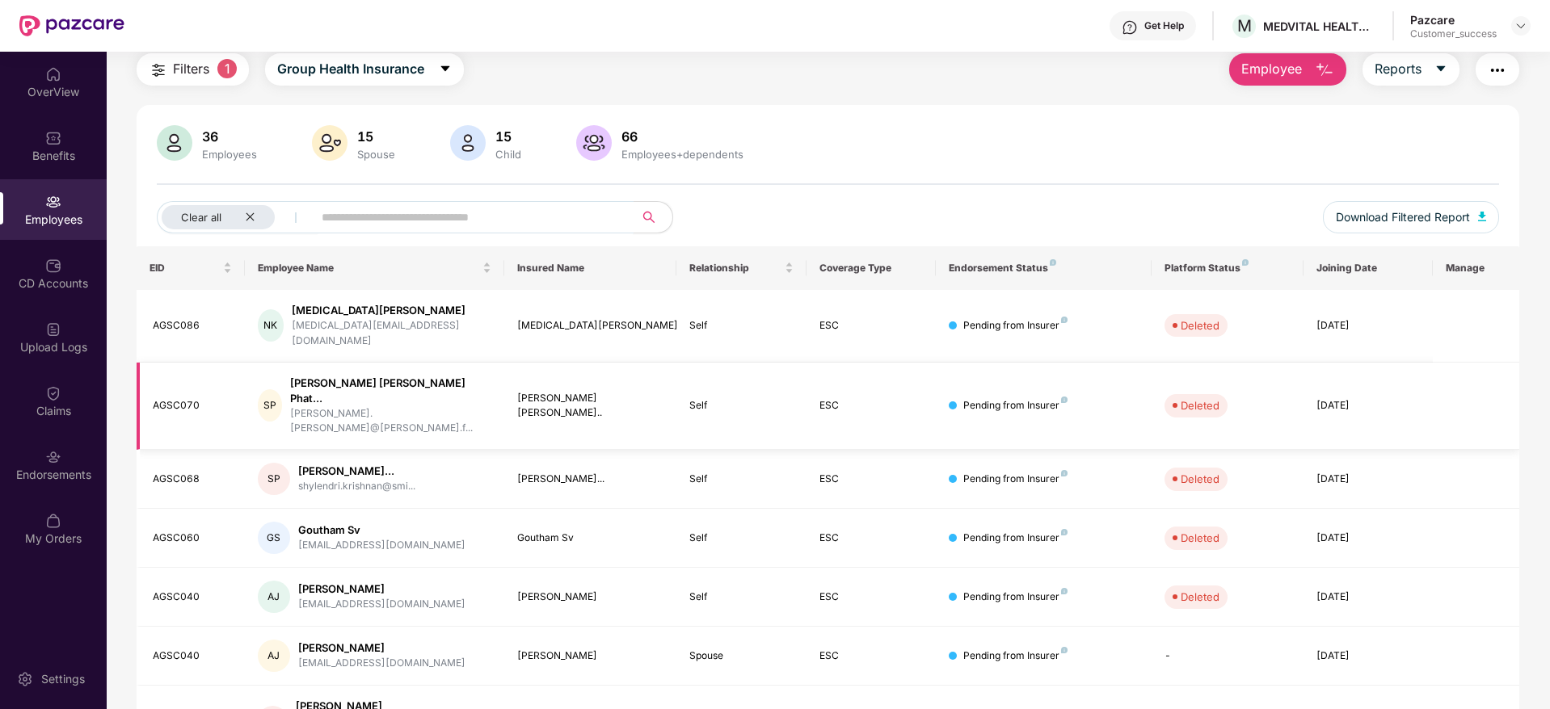
scroll to position [53, 0]
